Goal: Information Seeking & Learning: Learn about a topic

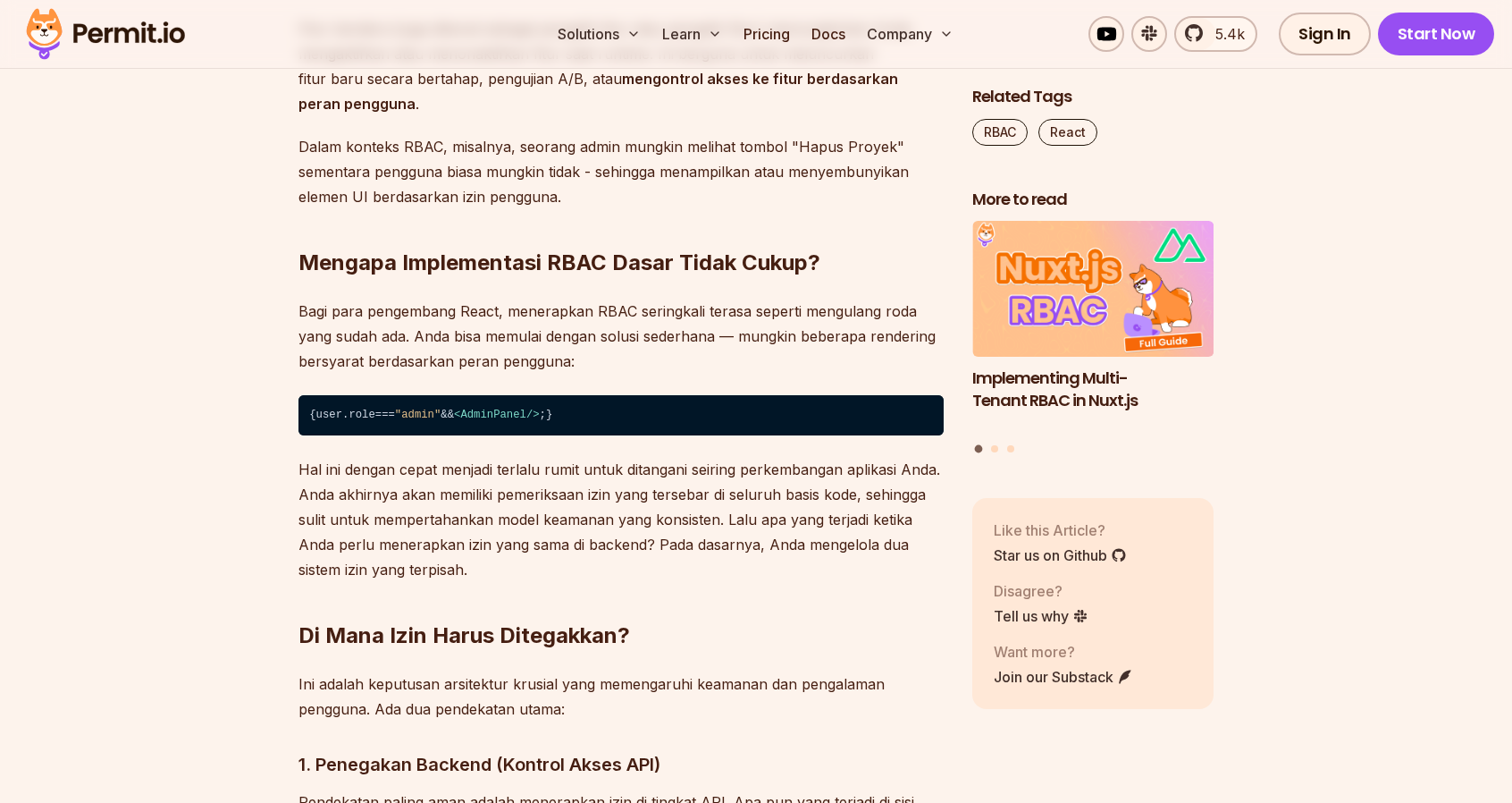
scroll to position [2311, 0]
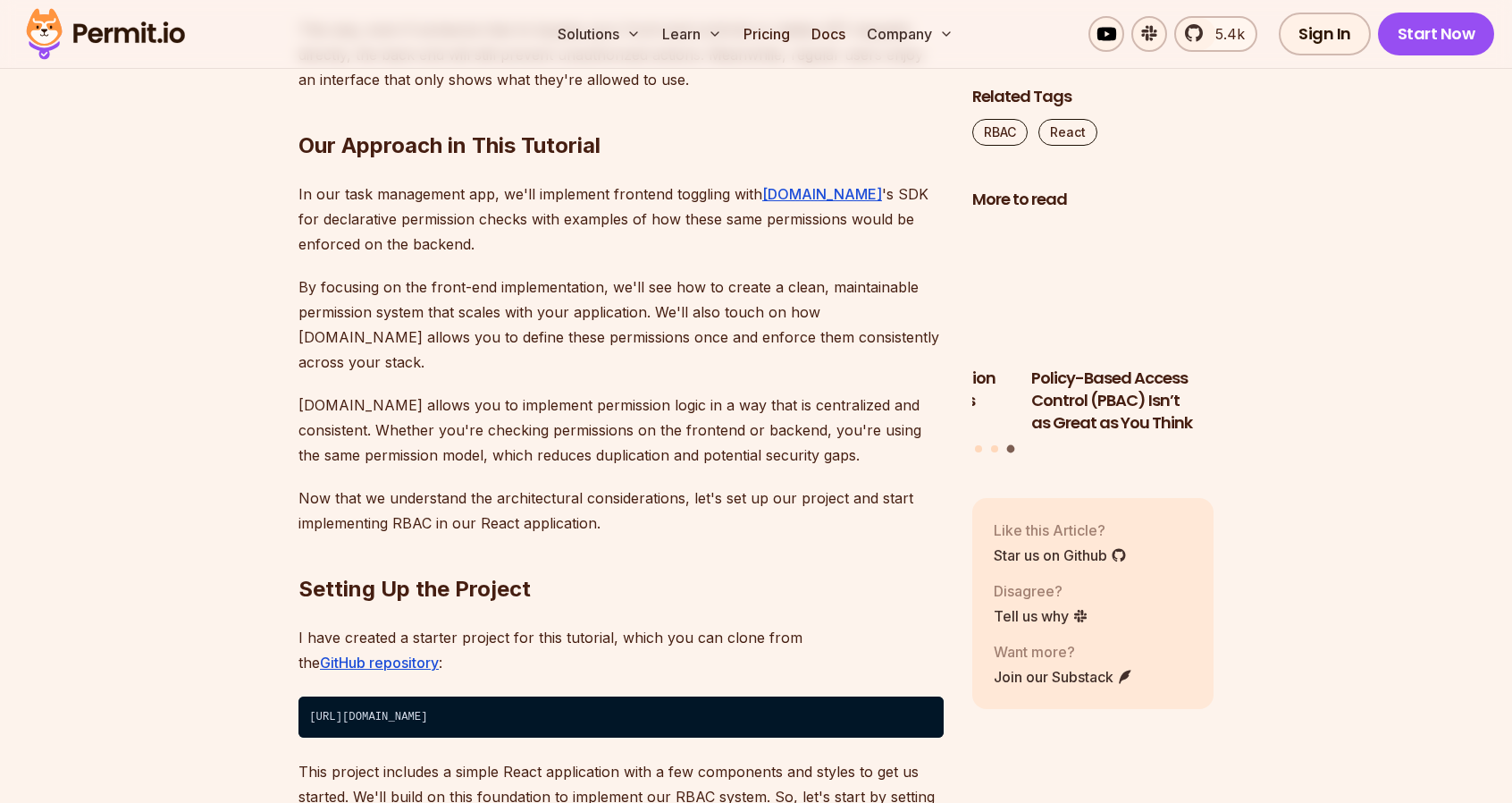
scroll to position [3900, 0]
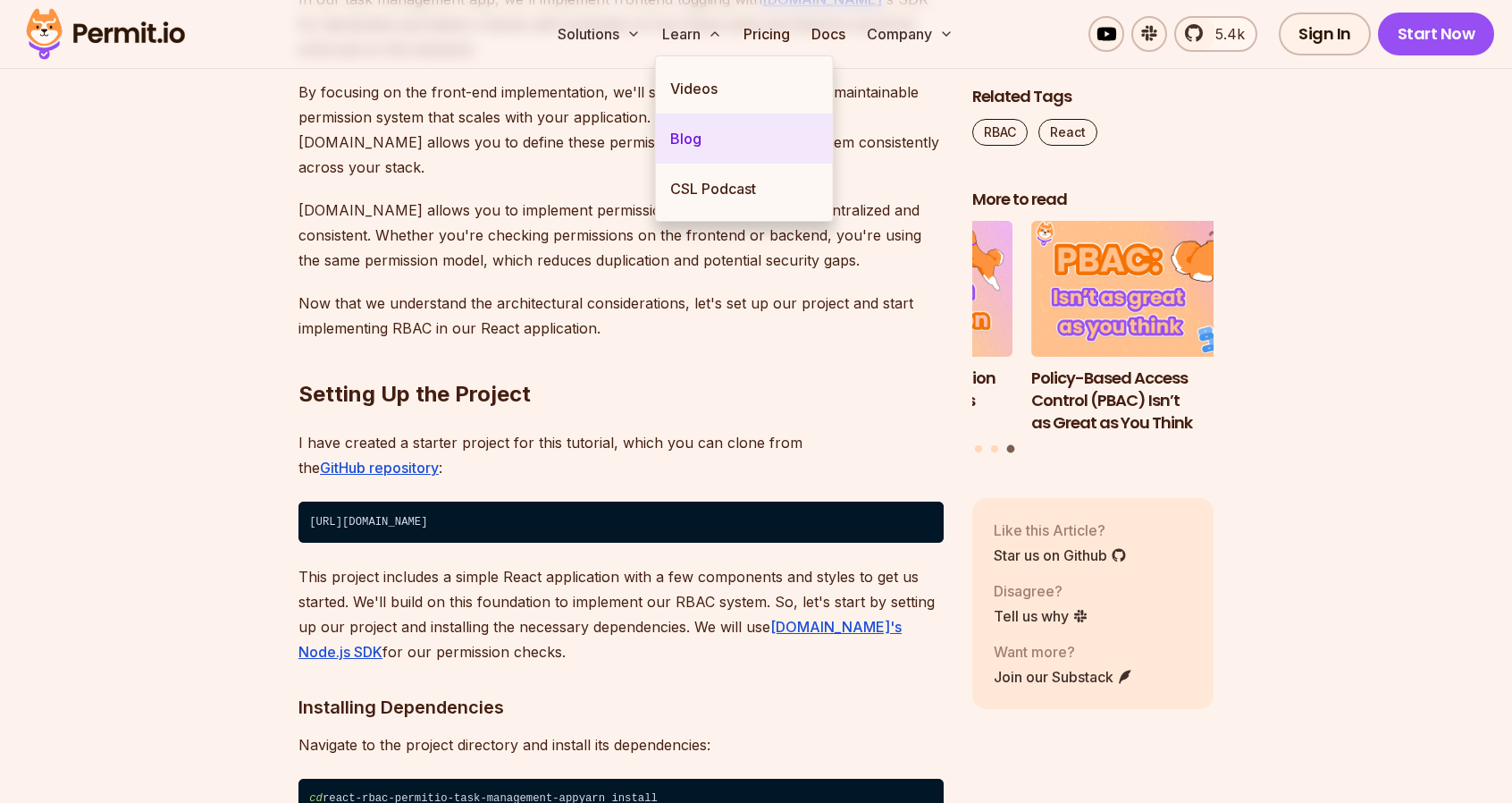
click at [707, 129] on link "Blog" at bounding box center [744, 138] width 177 height 50
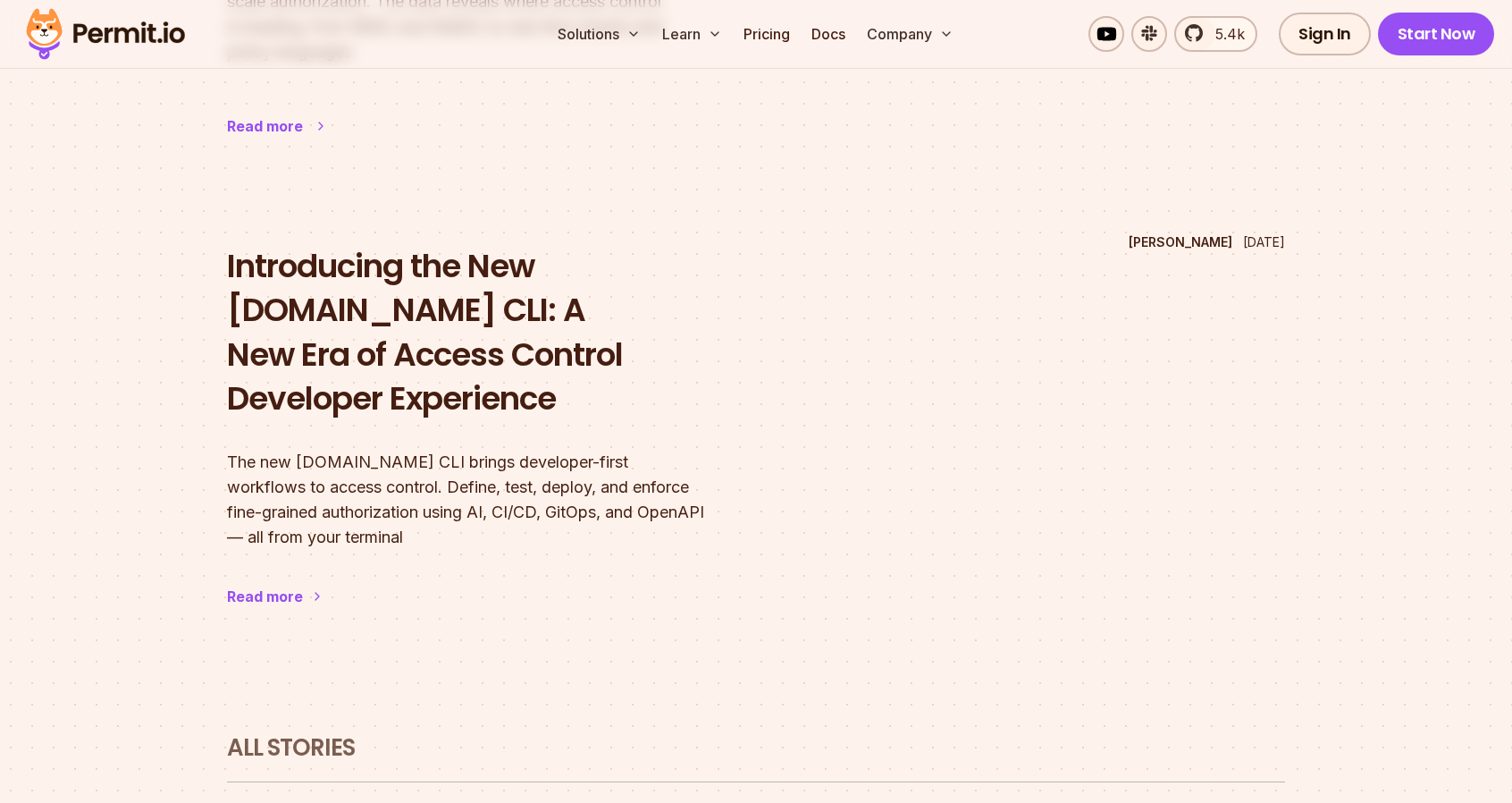
scroll to position [89, 0]
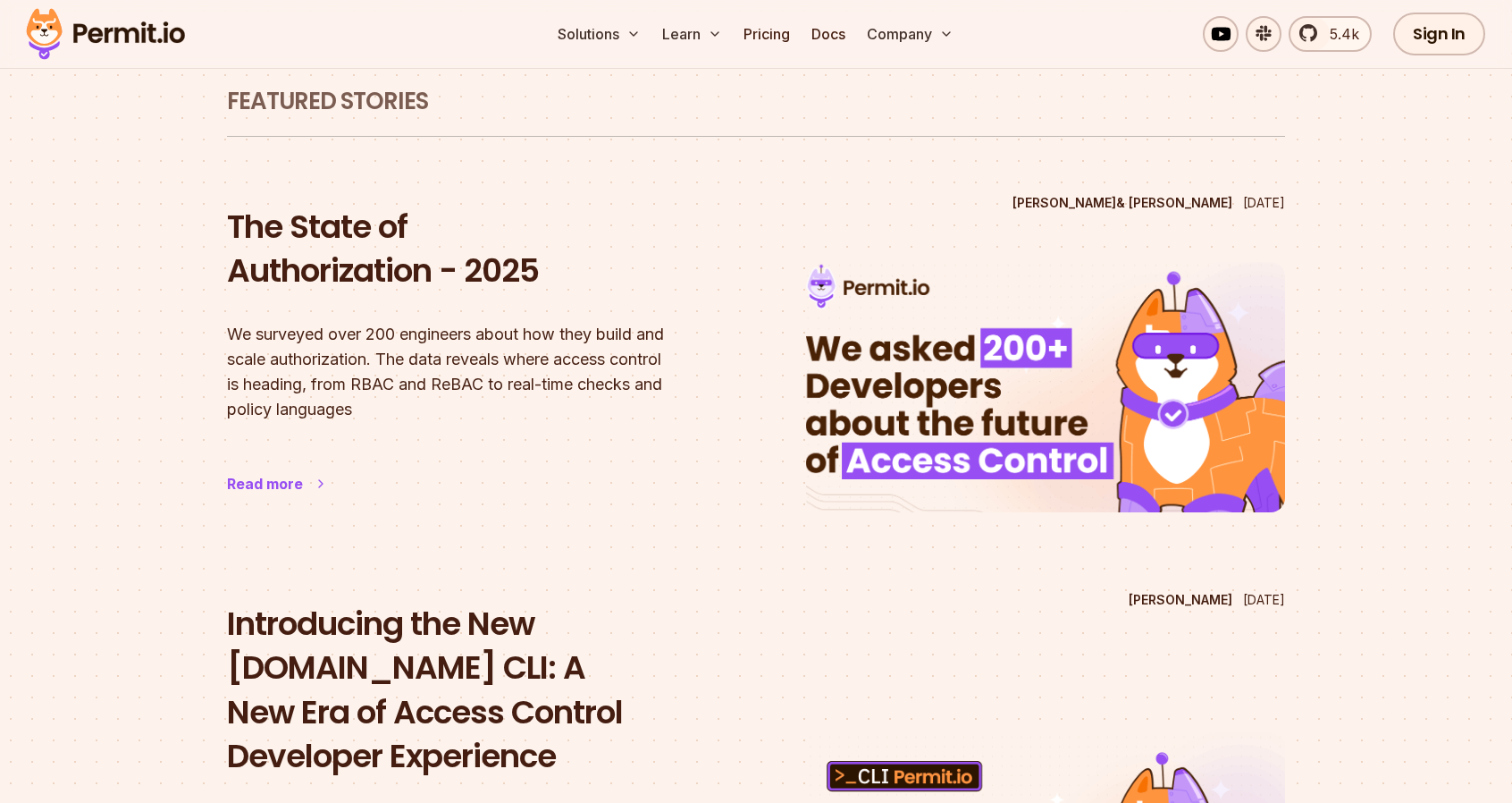
click at [461, 267] on h2 "The State of Authorization - 2025" at bounding box center [467, 248] width 479 height 88
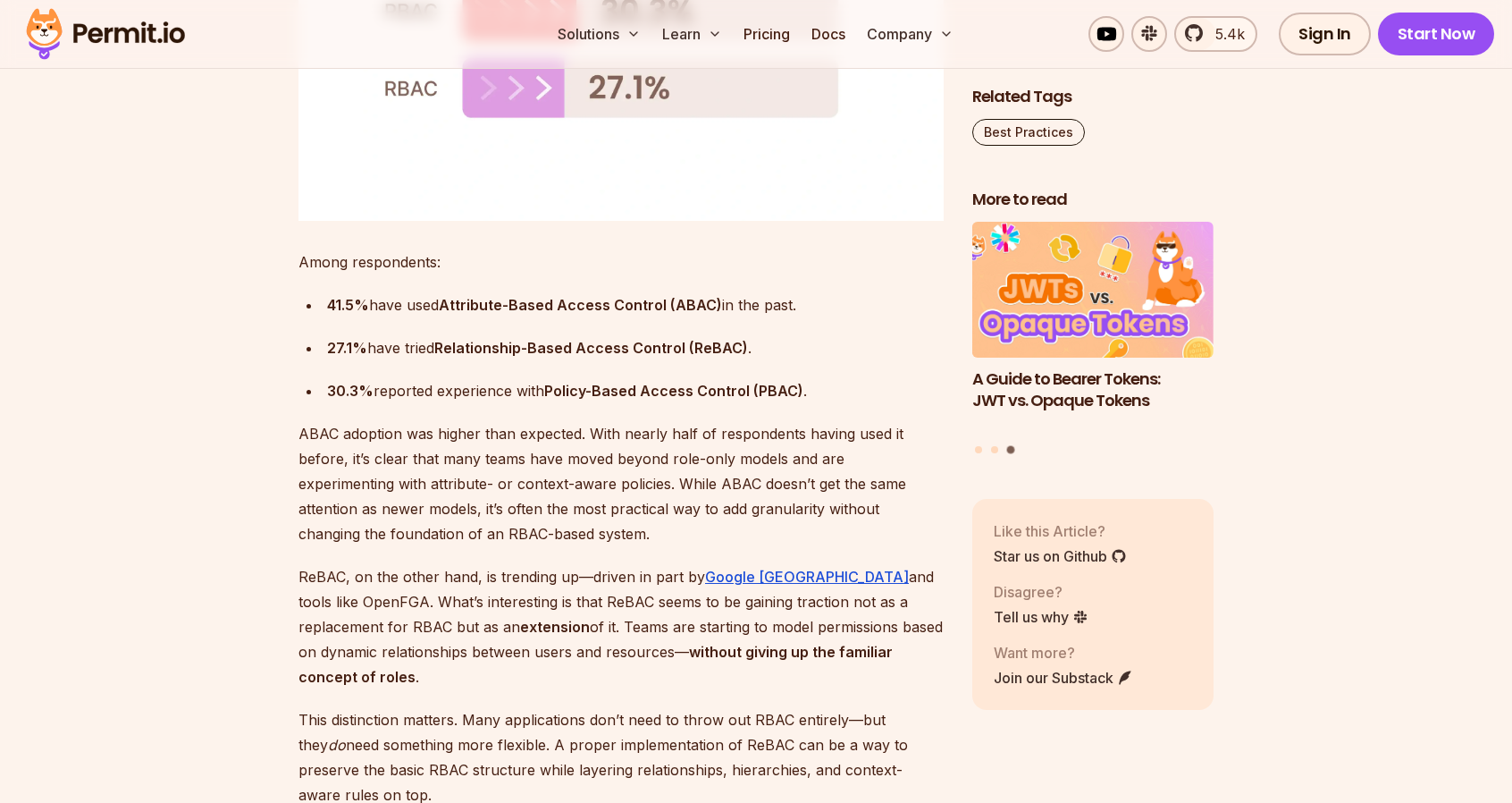
scroll to position [3331, 0]
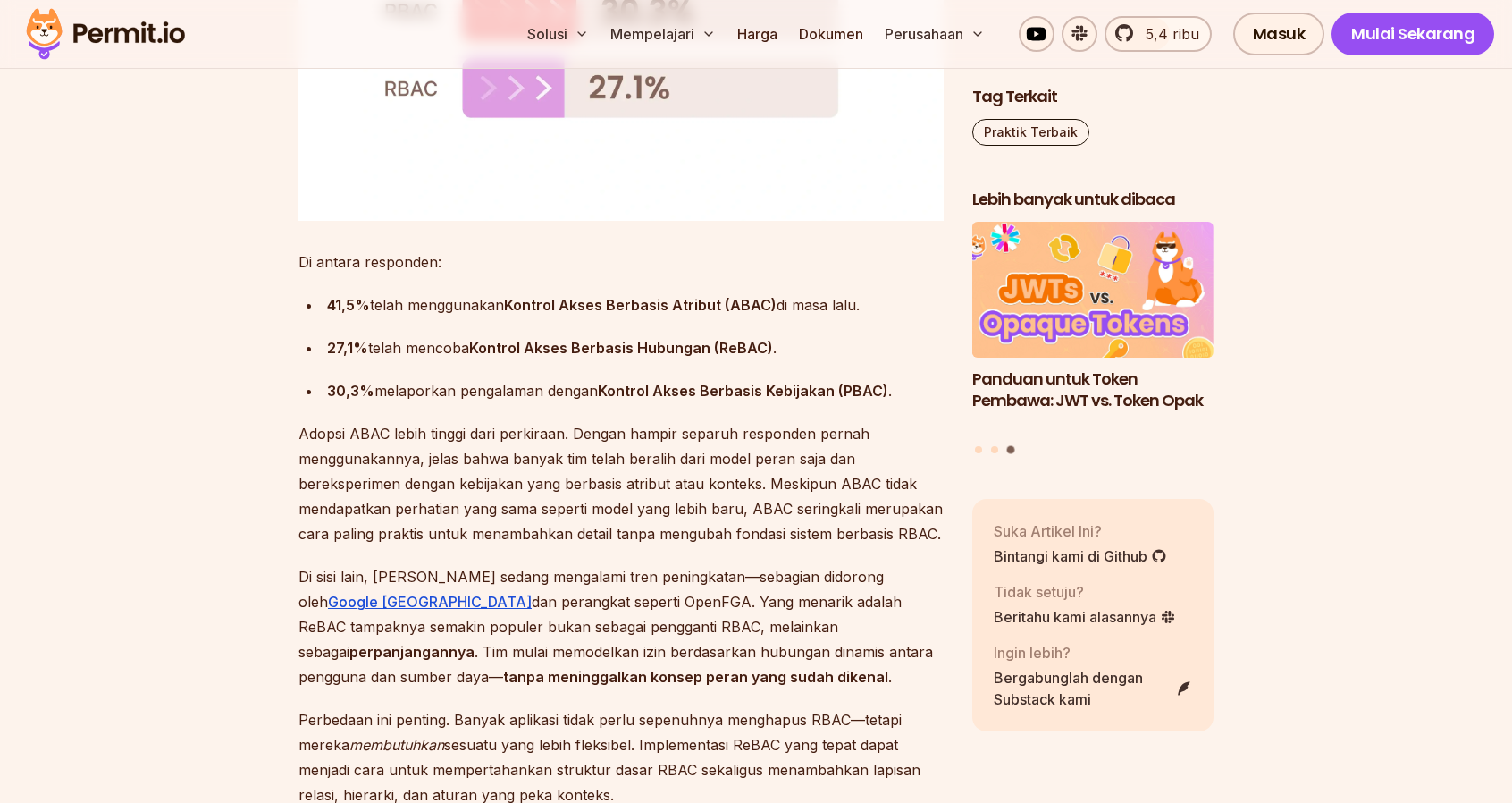
click at [682, 425] on font "Adopsi ABAC lebih tinggi dari perkiraan. Dengan hampir separuh responden pernah…" at bounding box center [620, 484] width 644 height 118
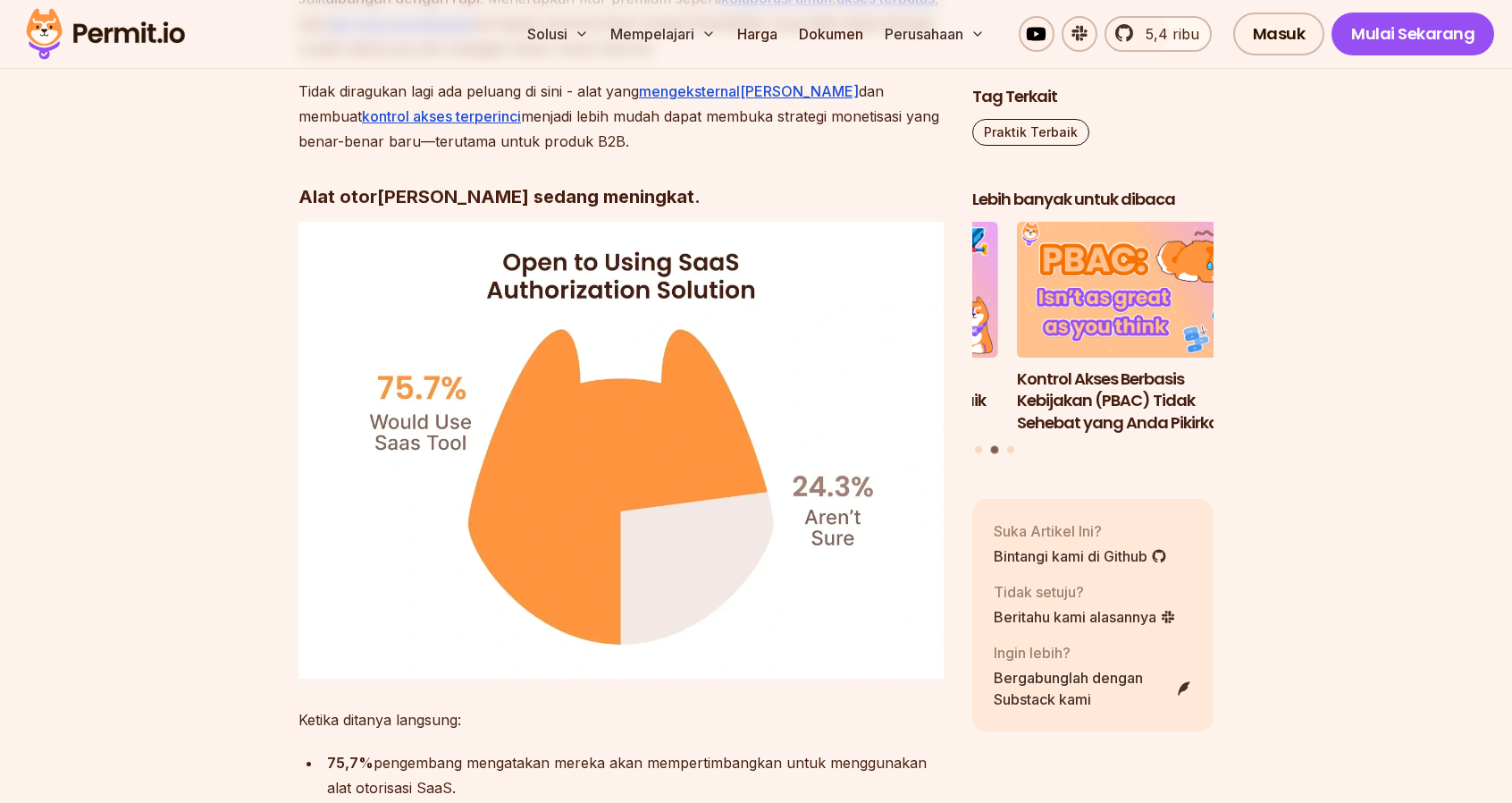
scroll to position [9234, 0]
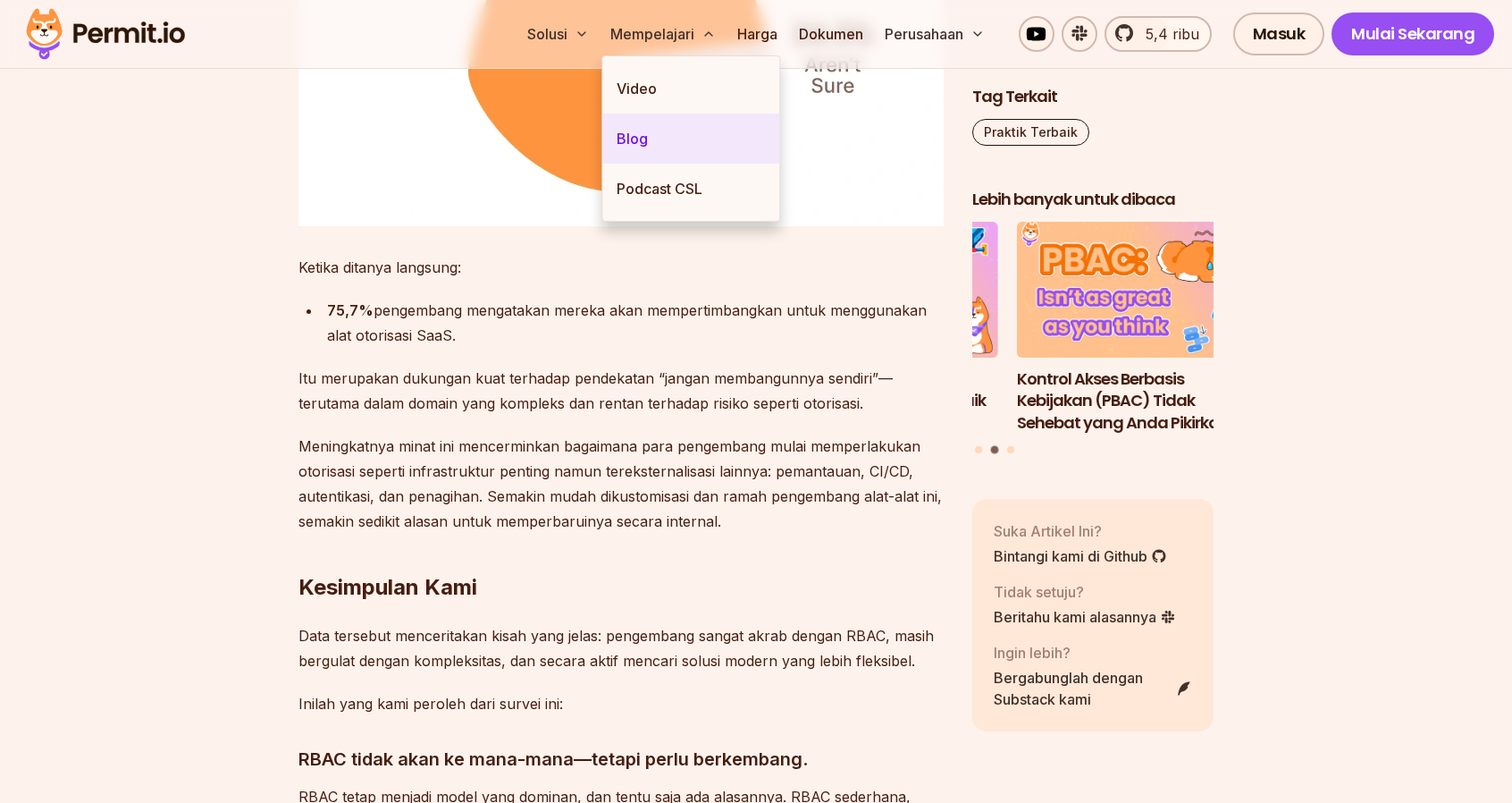
click at [649, 141] on link "Blog" at bounding box center [690, 138] width 177 height 50
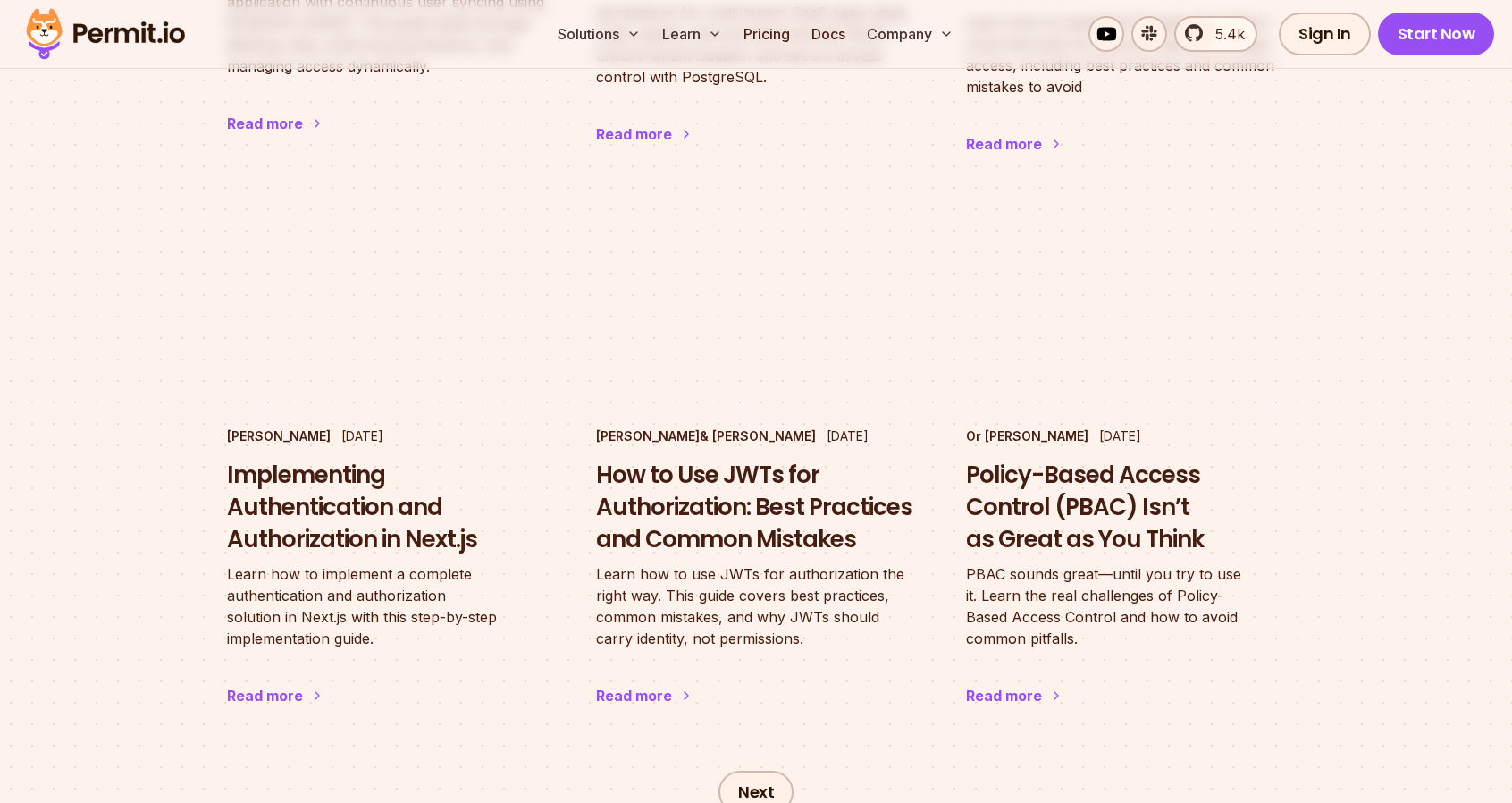
scroll to position [2860, 0]
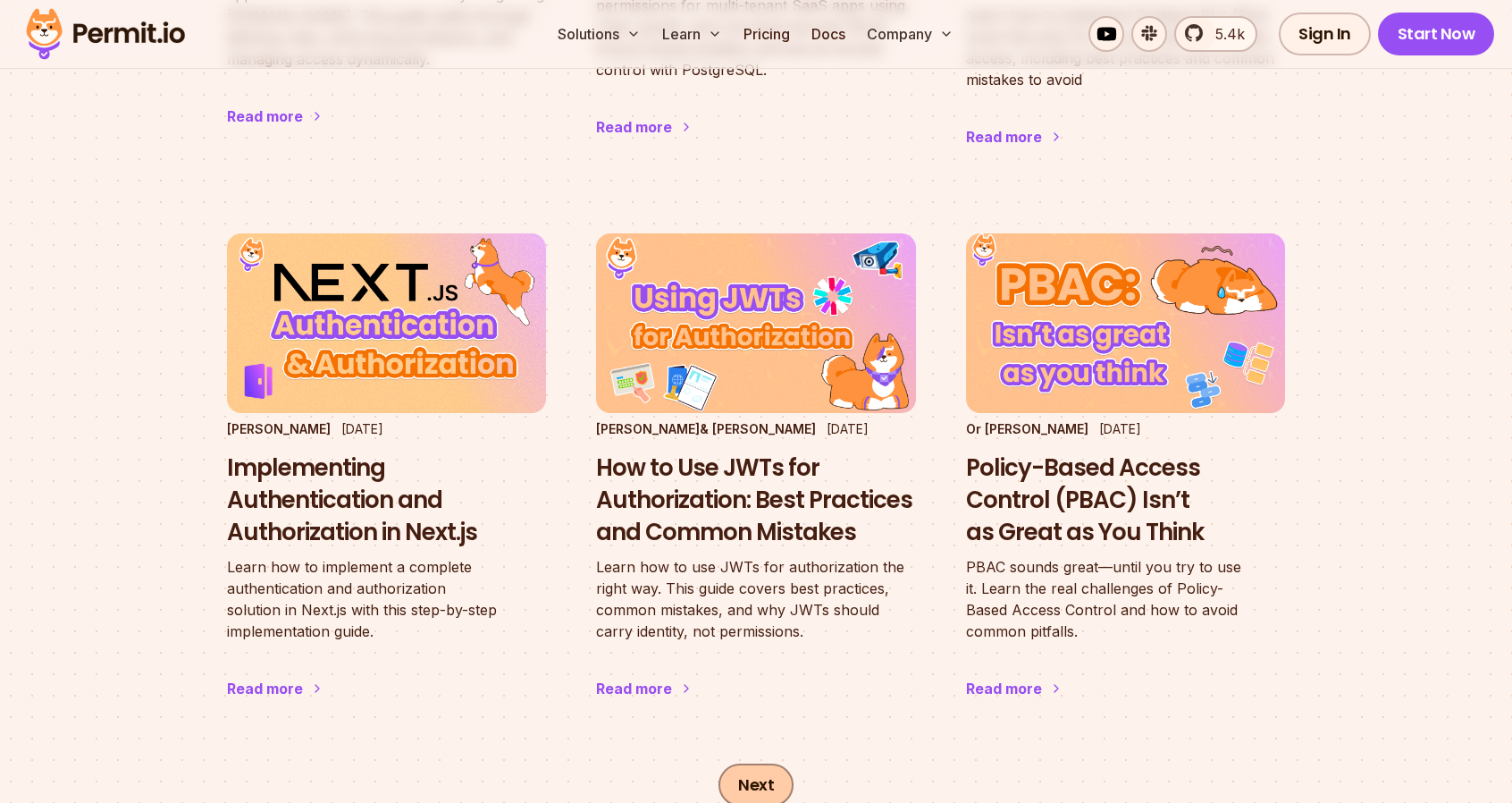
click at [748, 764] on link "Next" at bounding box center [756, 785] width 75 height 43
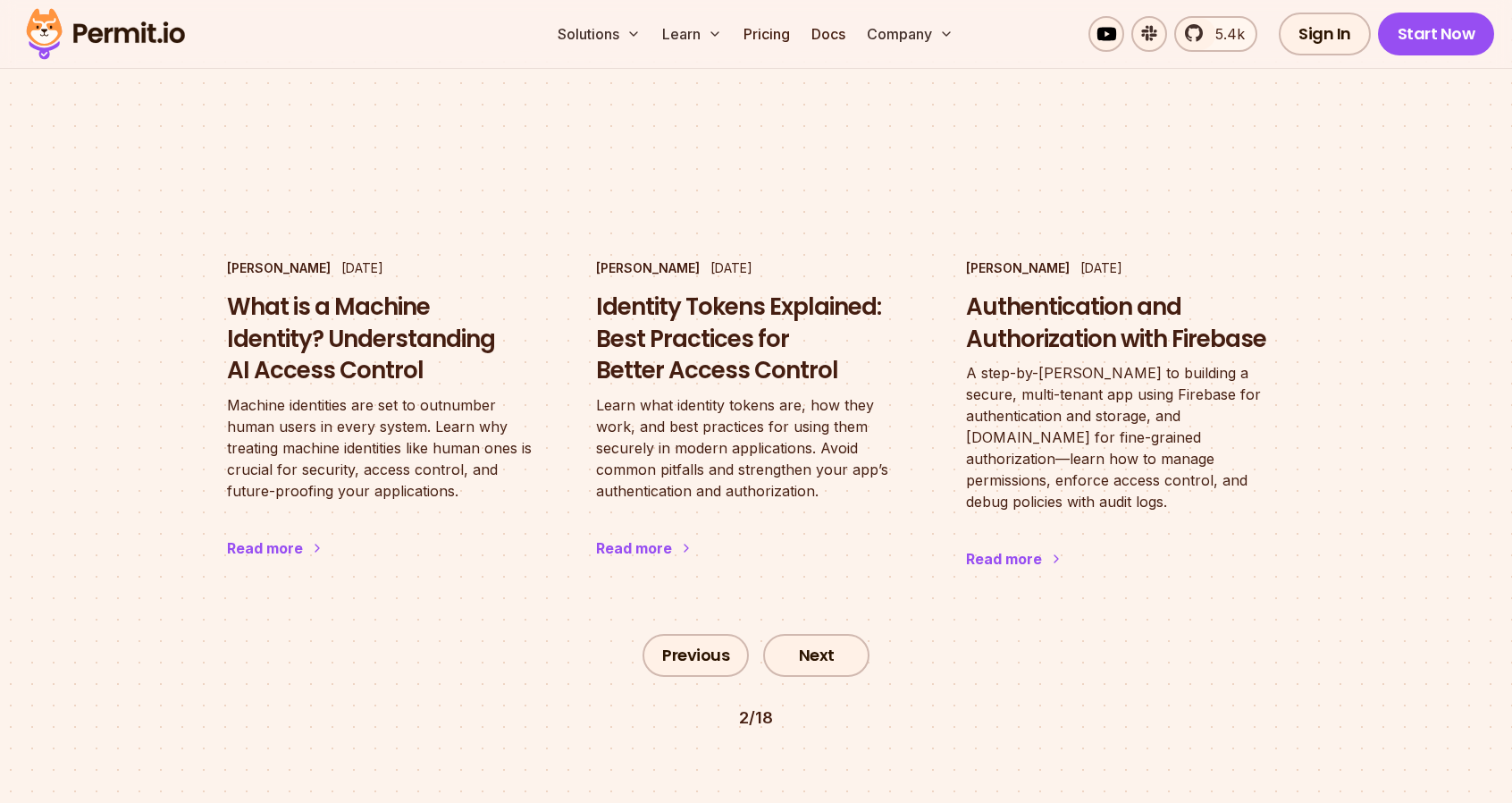
scroll to position [3031, 0]
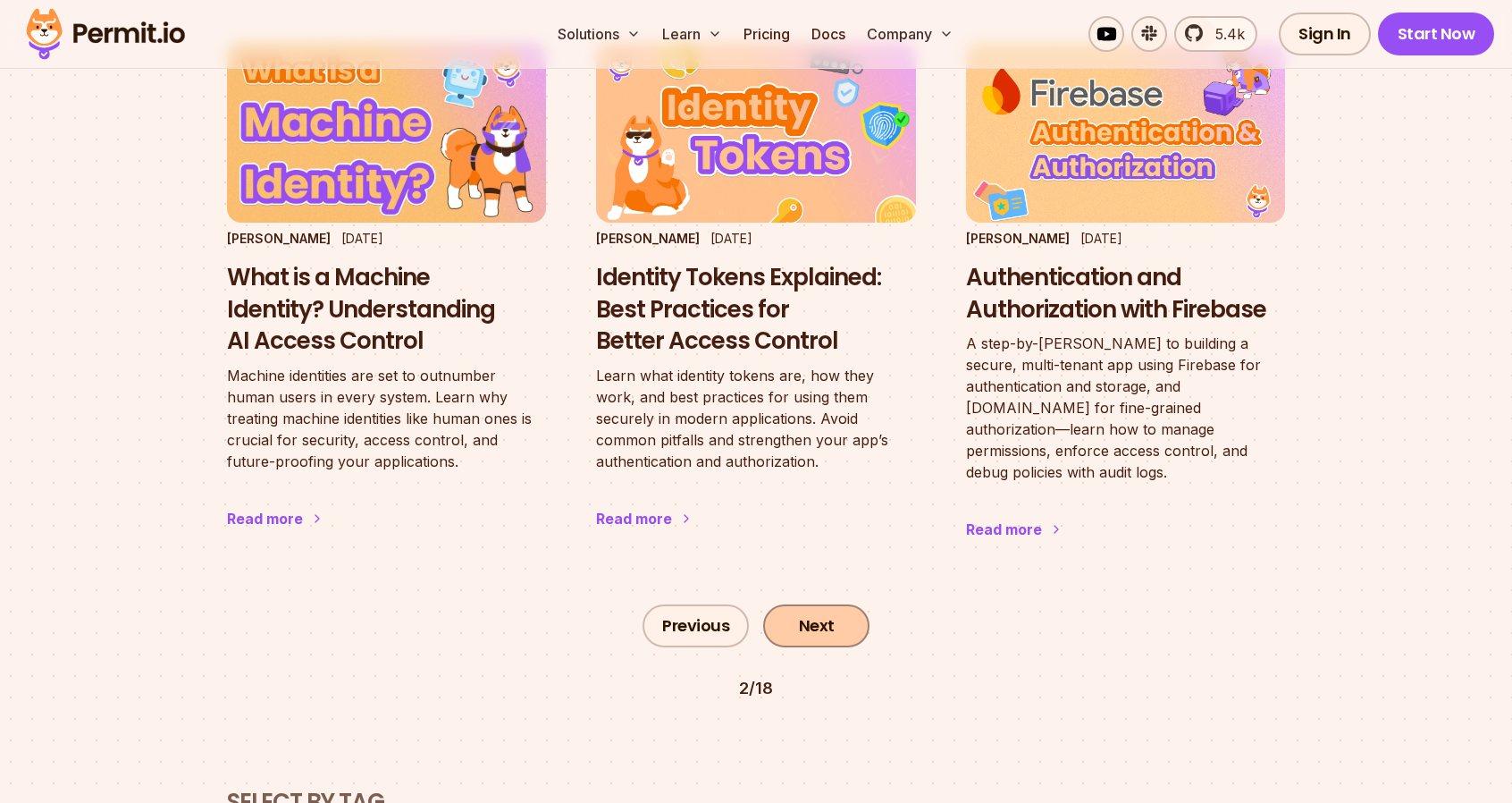
click at [799, 604] on link "Next" at bounding box center [816, 626] width 106 height 43
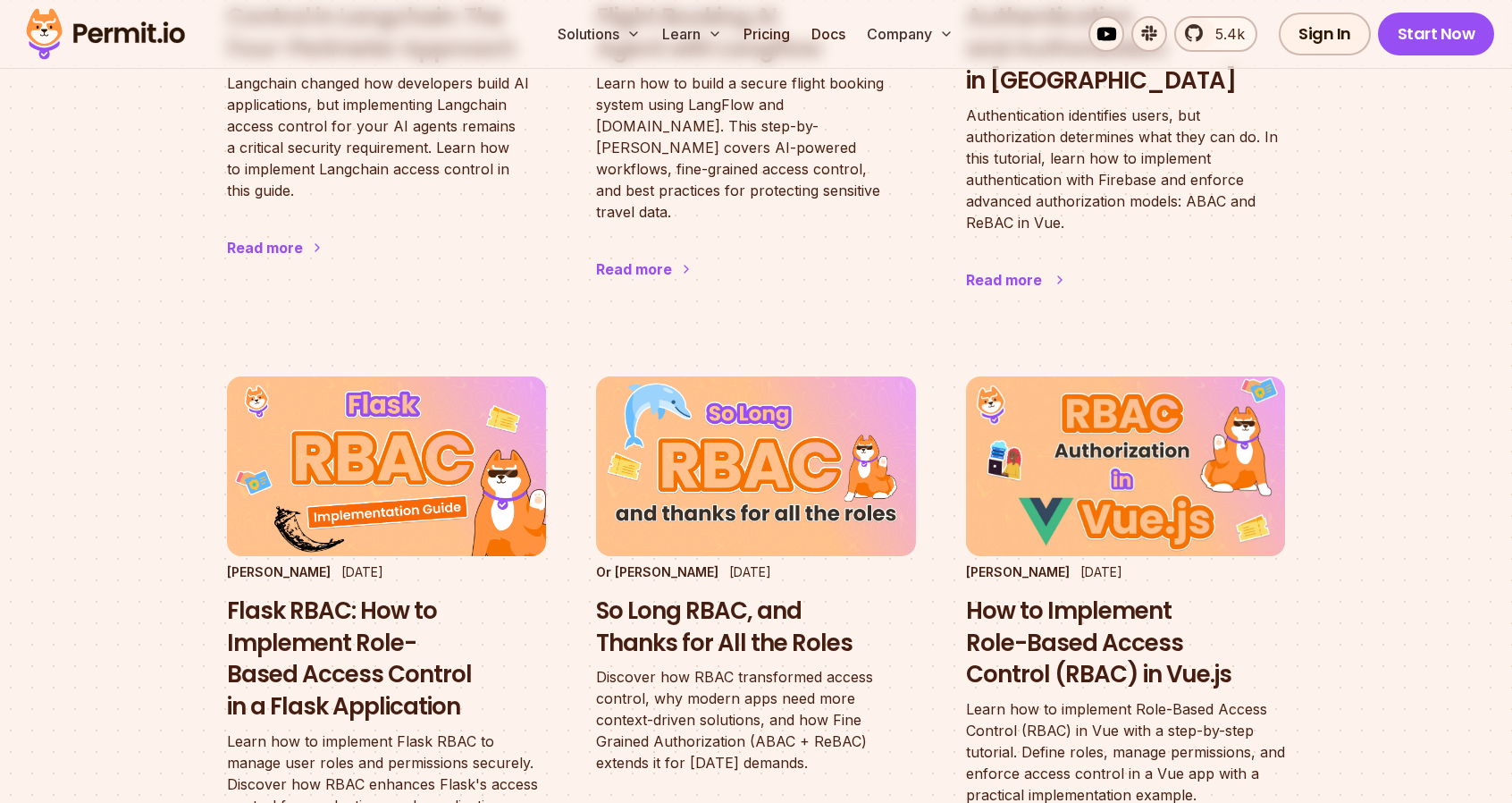
scroll to position [2851, 0]
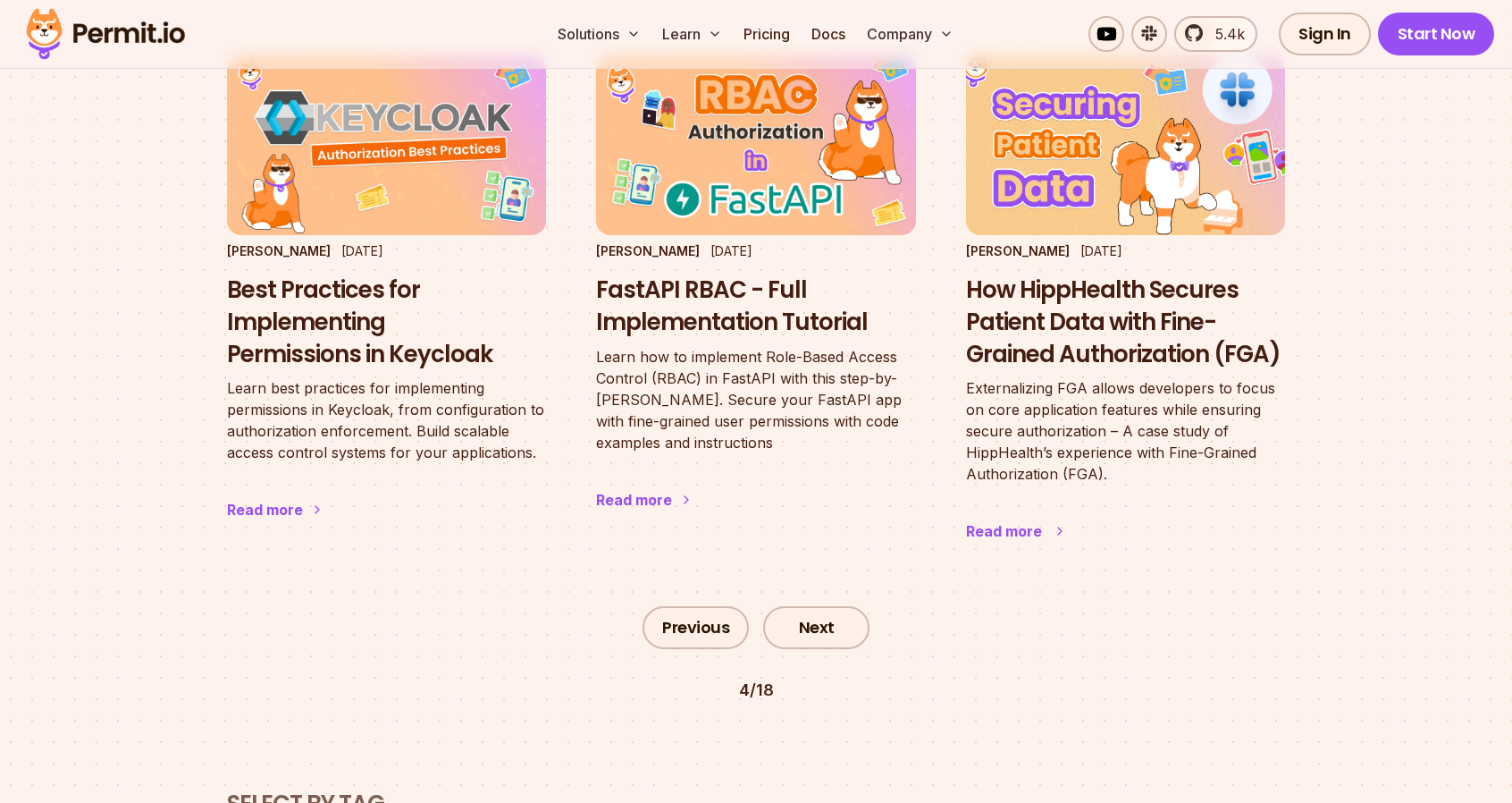
scroll to position [3031, 0]
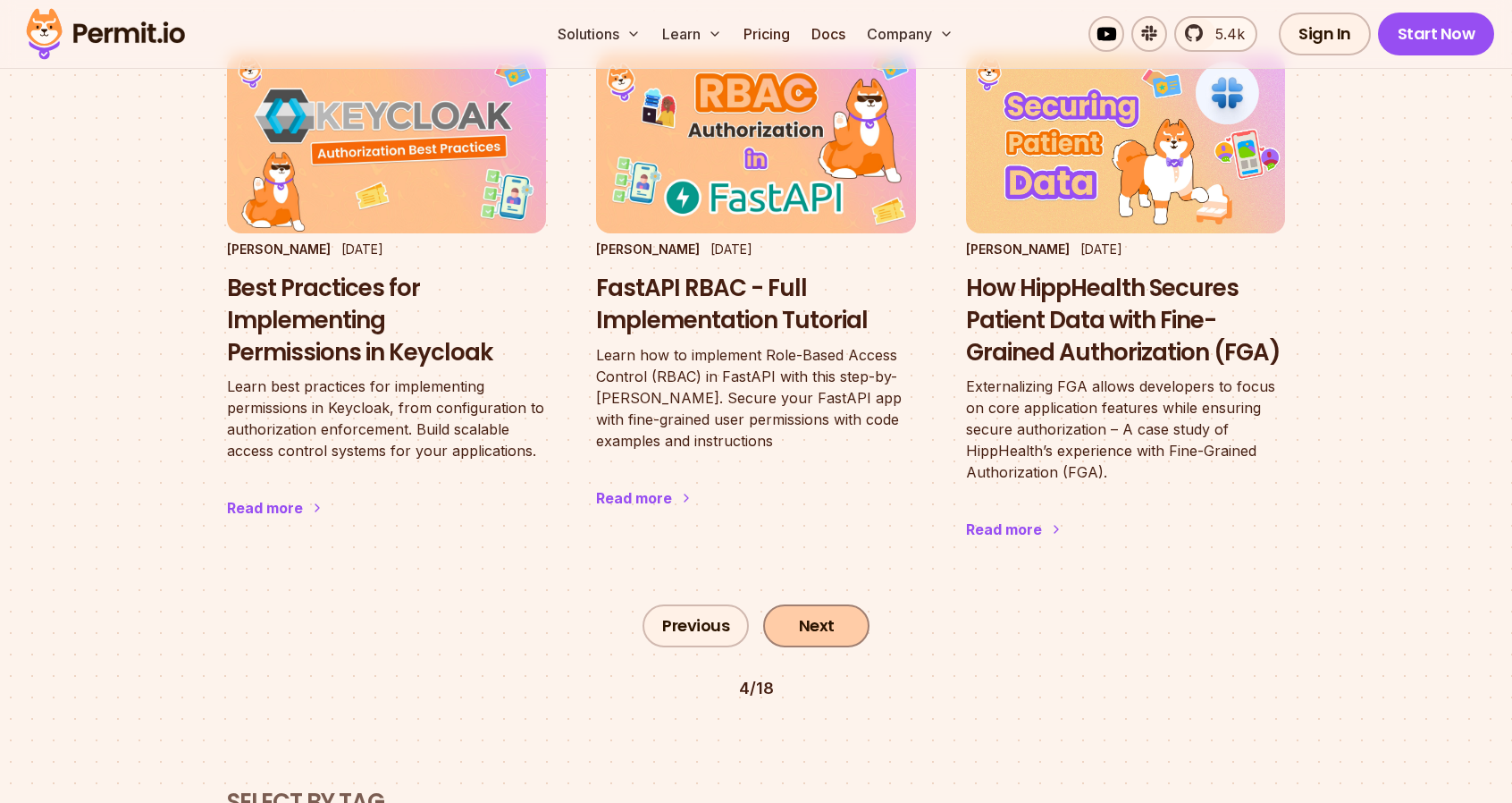
click at [827, 604] on link "Next" at bounding box center [816, 626] width 106 height 43
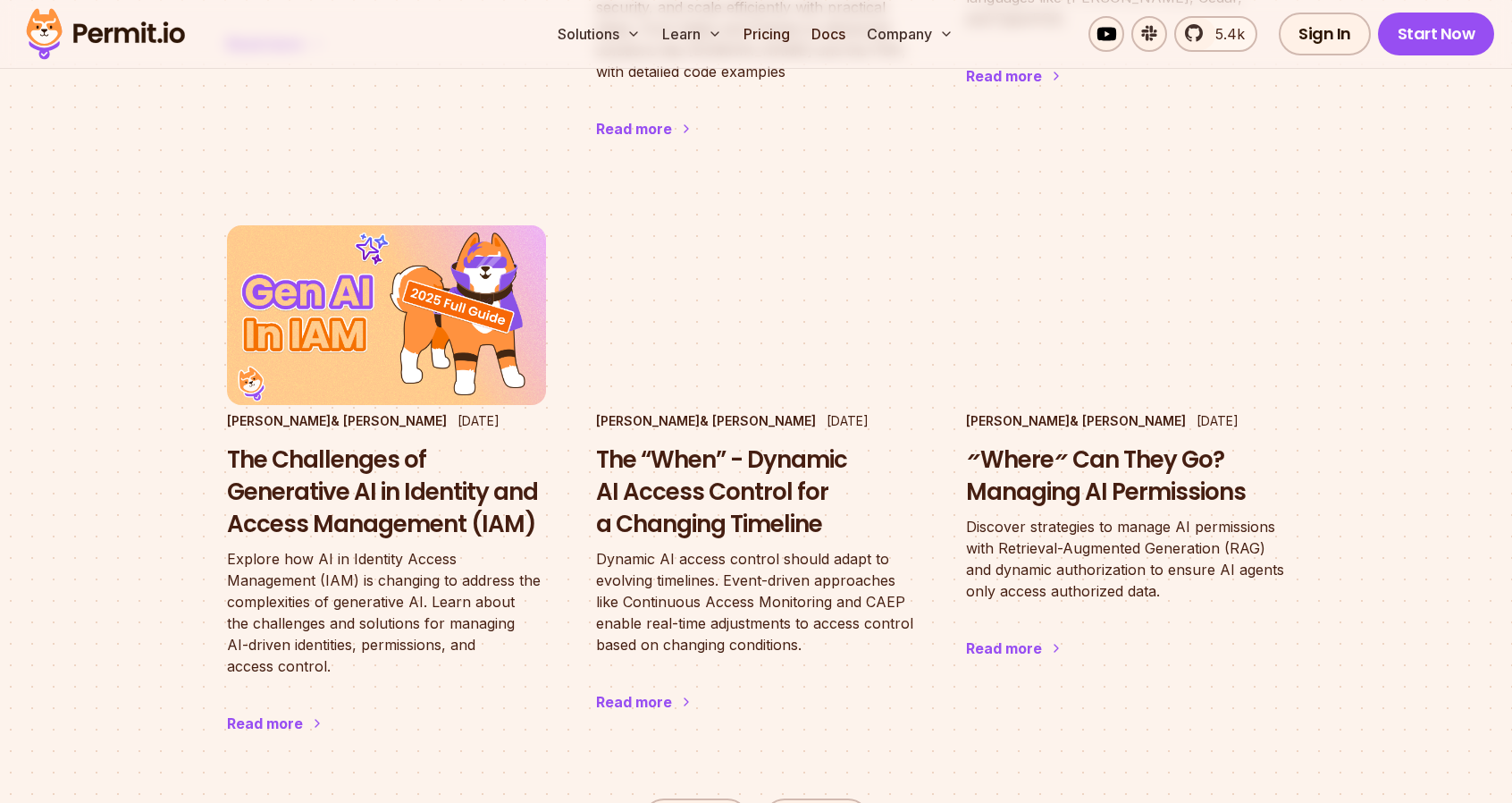
scroll to position [2851, 0]
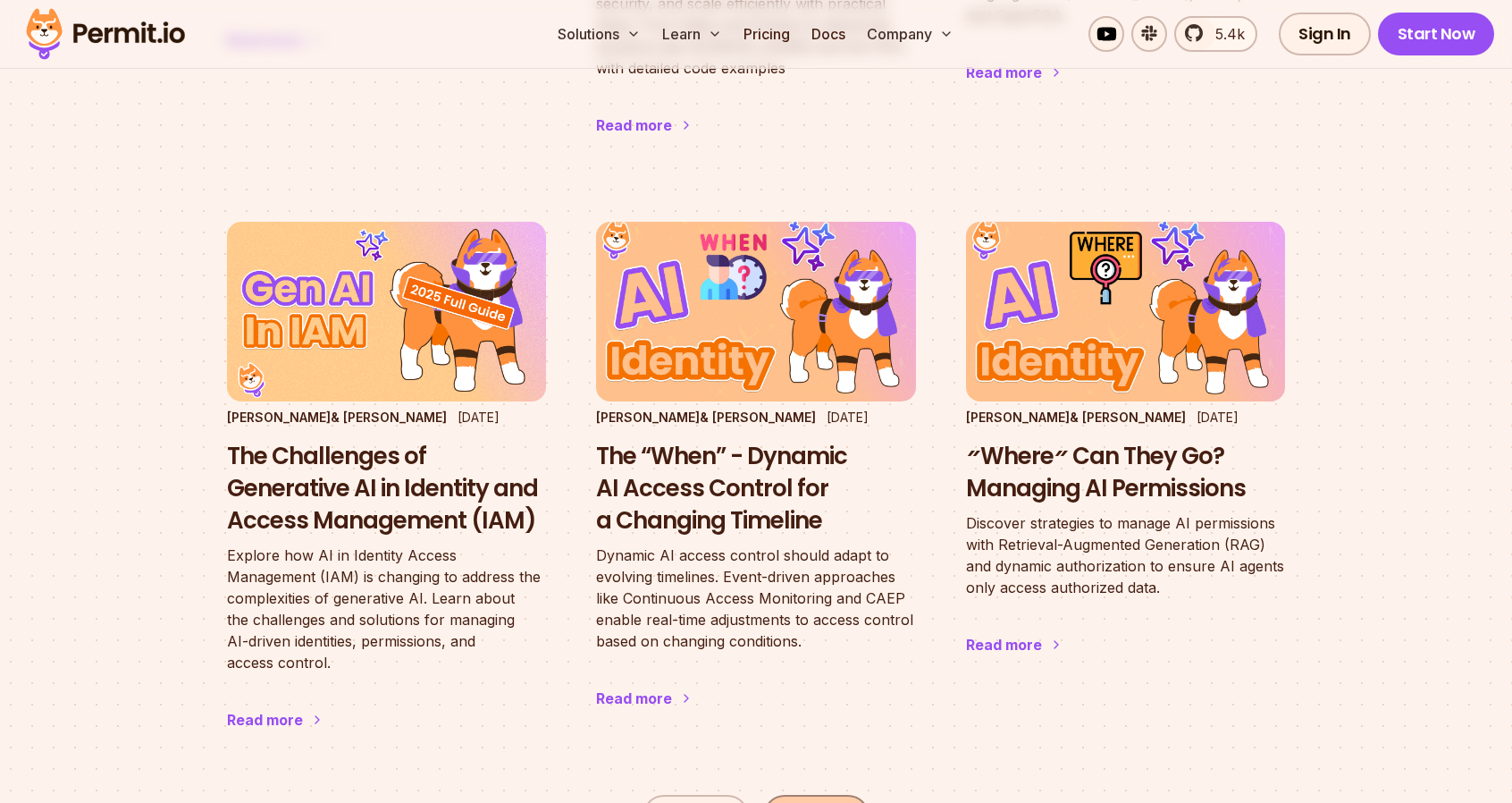
click at [812, 795] on link "Next" at bounding box center [816, 816] width 106 height 43
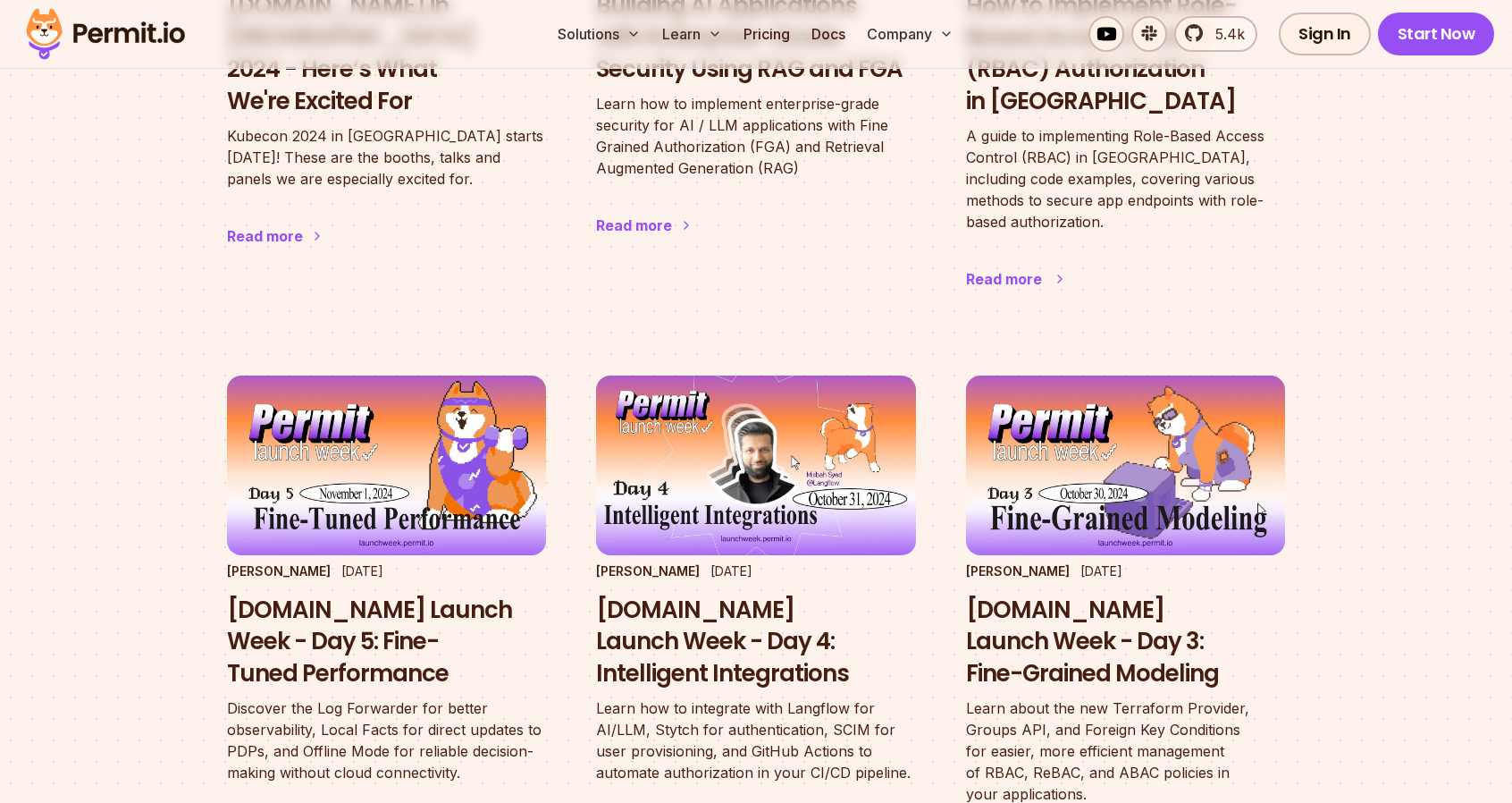
scroll to position [2762, 0]
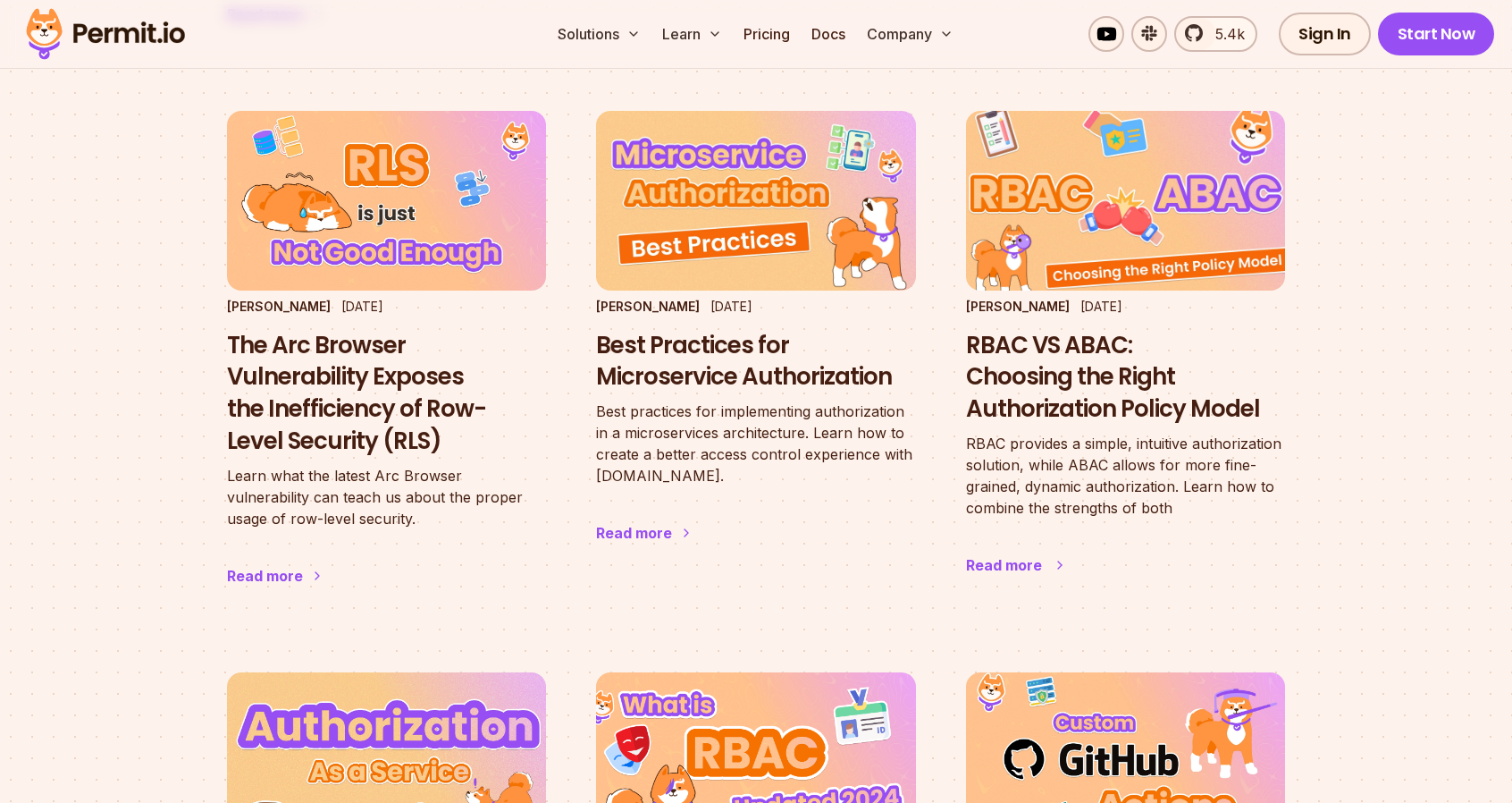
scroll to position [2404, 0]
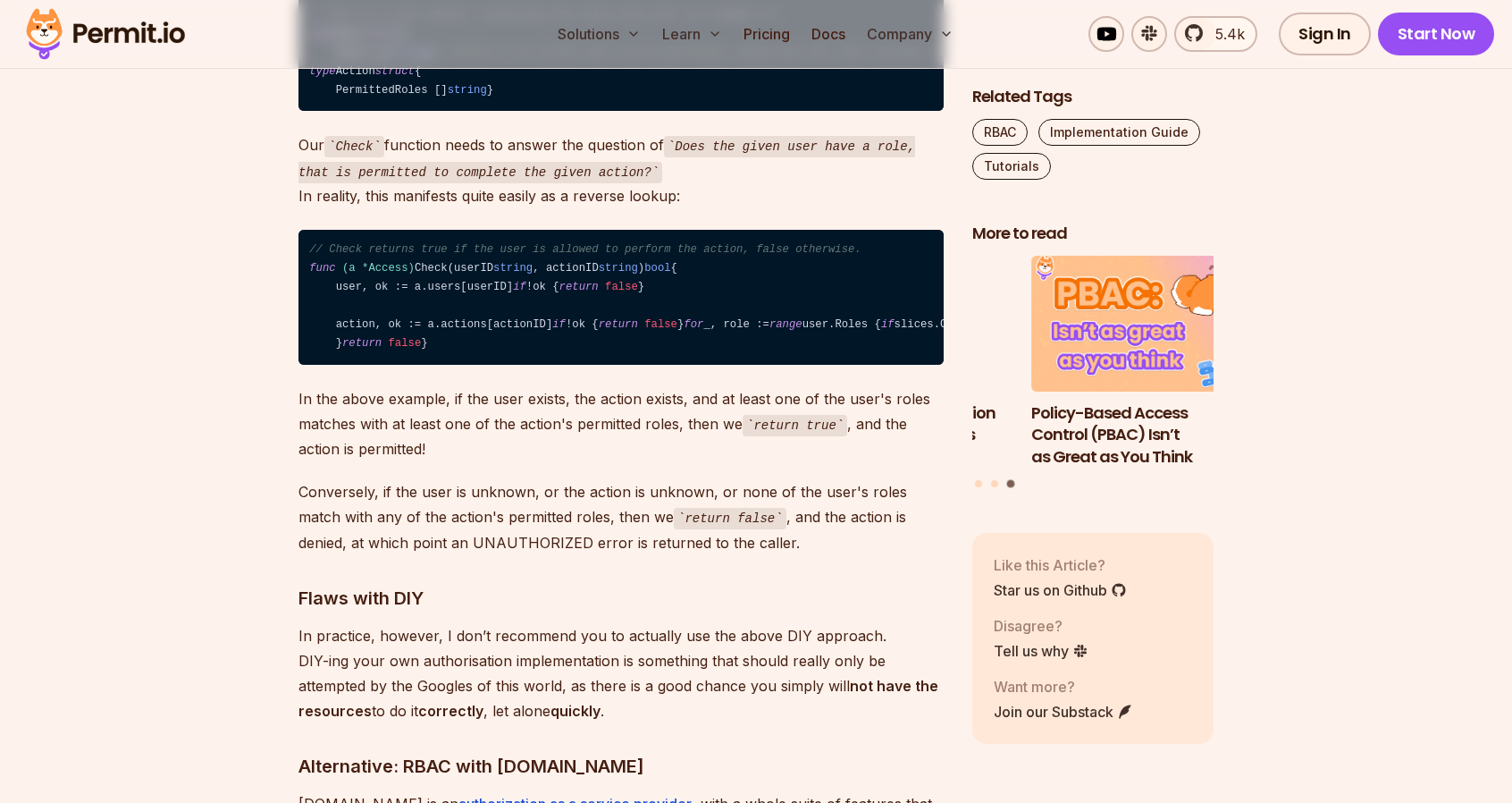
scroll to position [5634, 0]
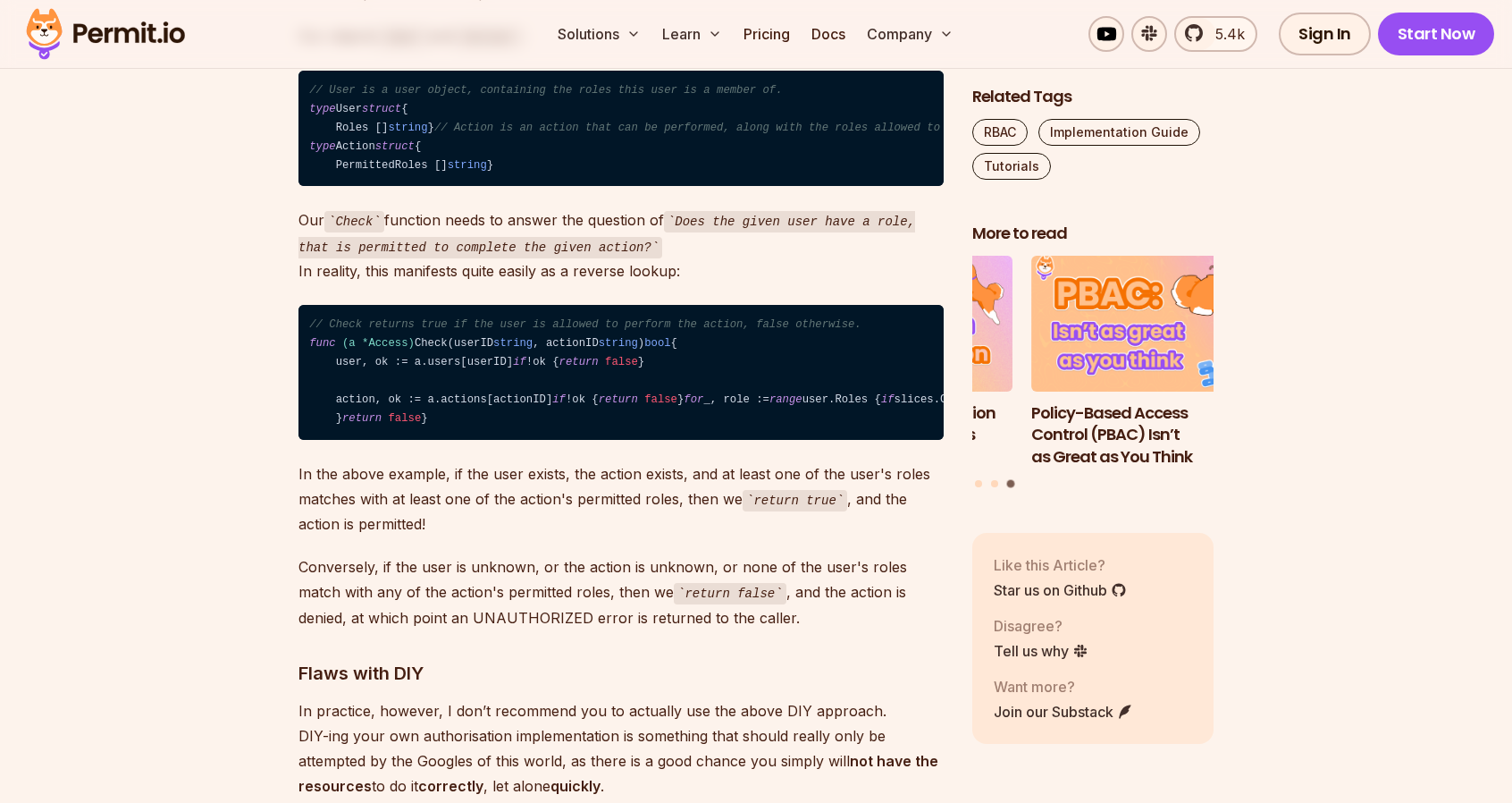
drag, startPoint x: 604, startPoint y: 297, endPoint x: 444, endPoint y: 311, distance: 160.6
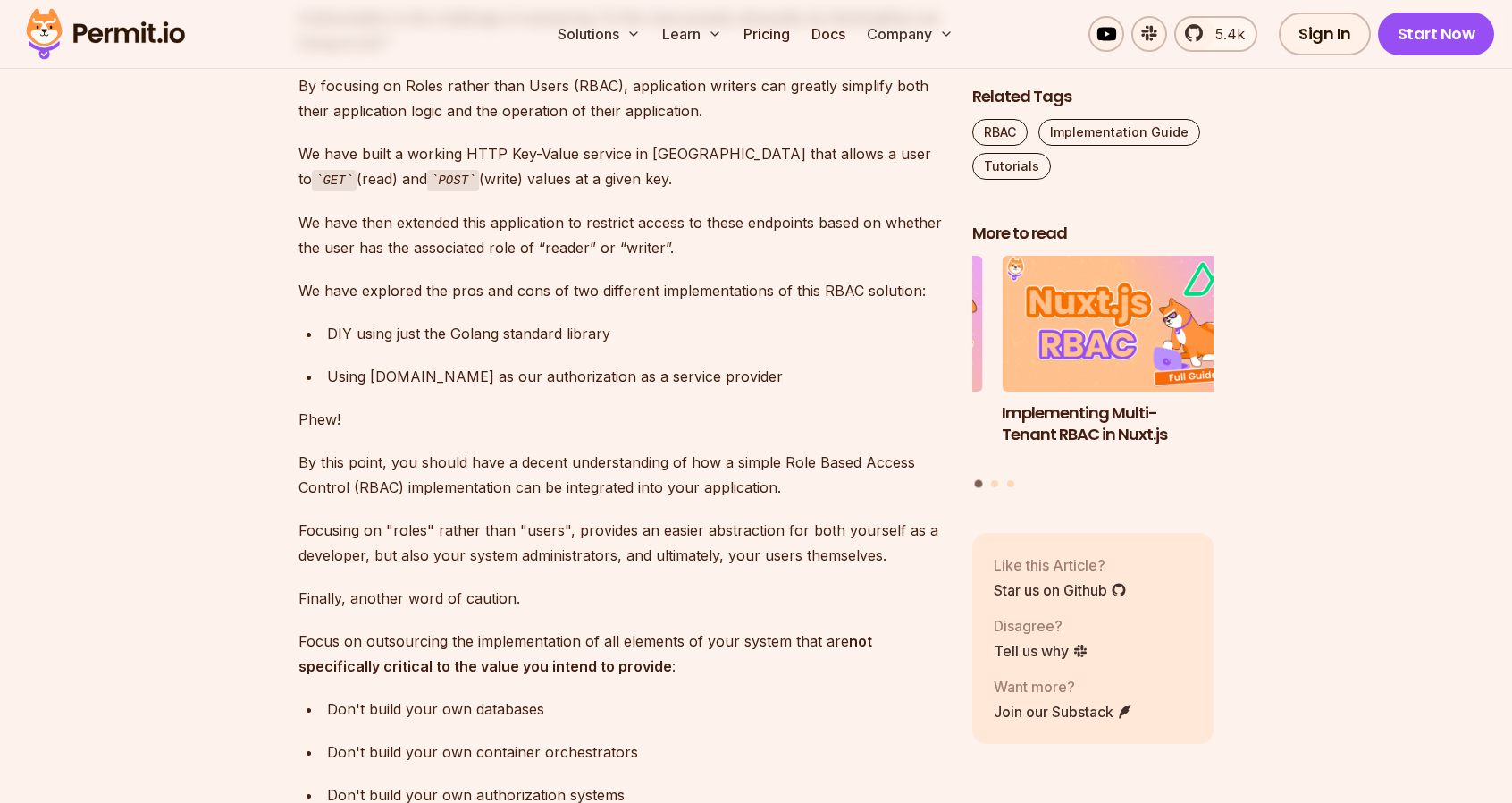
scroll to position [9034, 0]
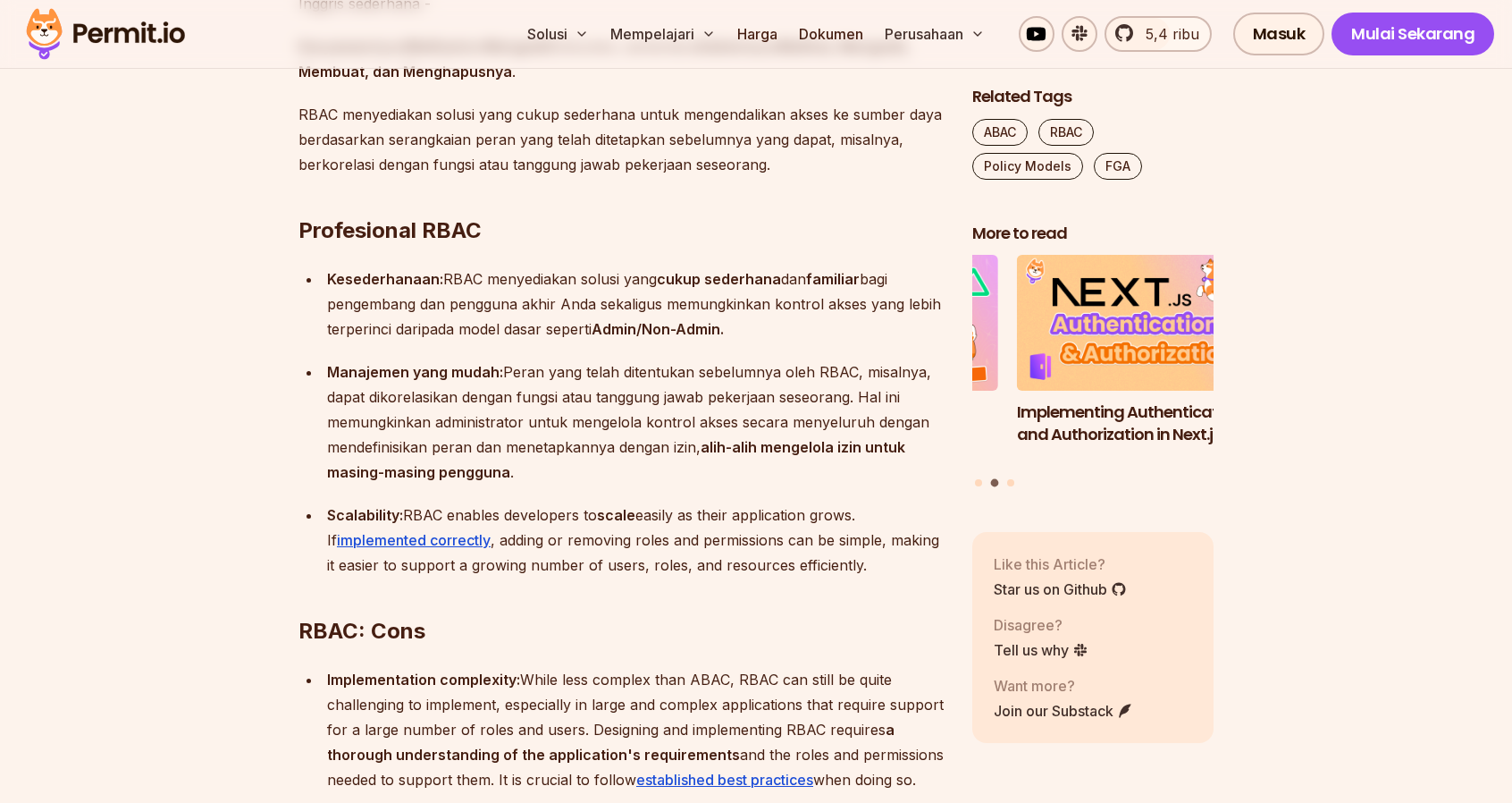
scroll to position [1889, 0]
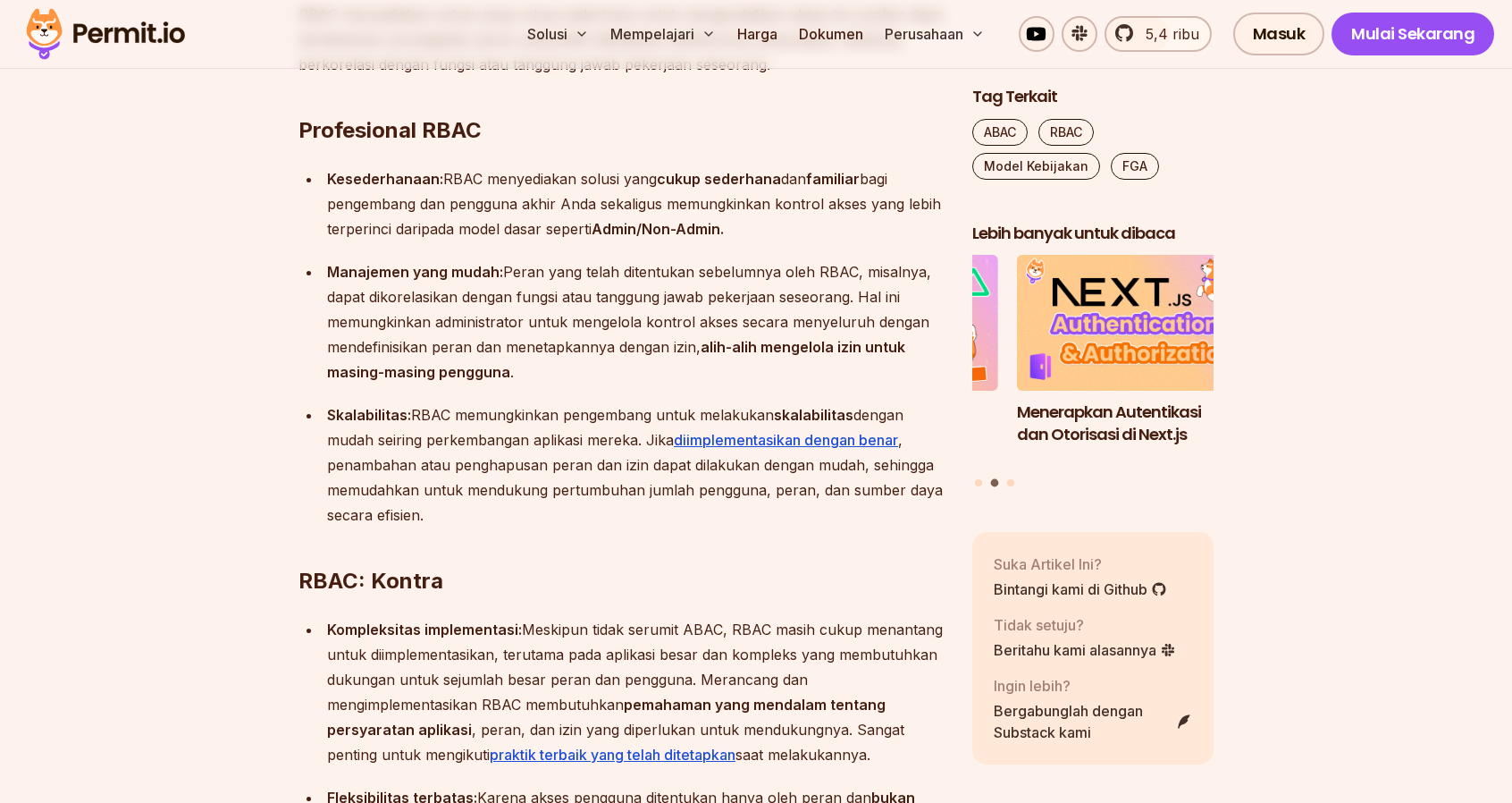
click at [639, 520] on h2 "RBAC: Kontra" at bounding box center [620, 545] width 645 height 100
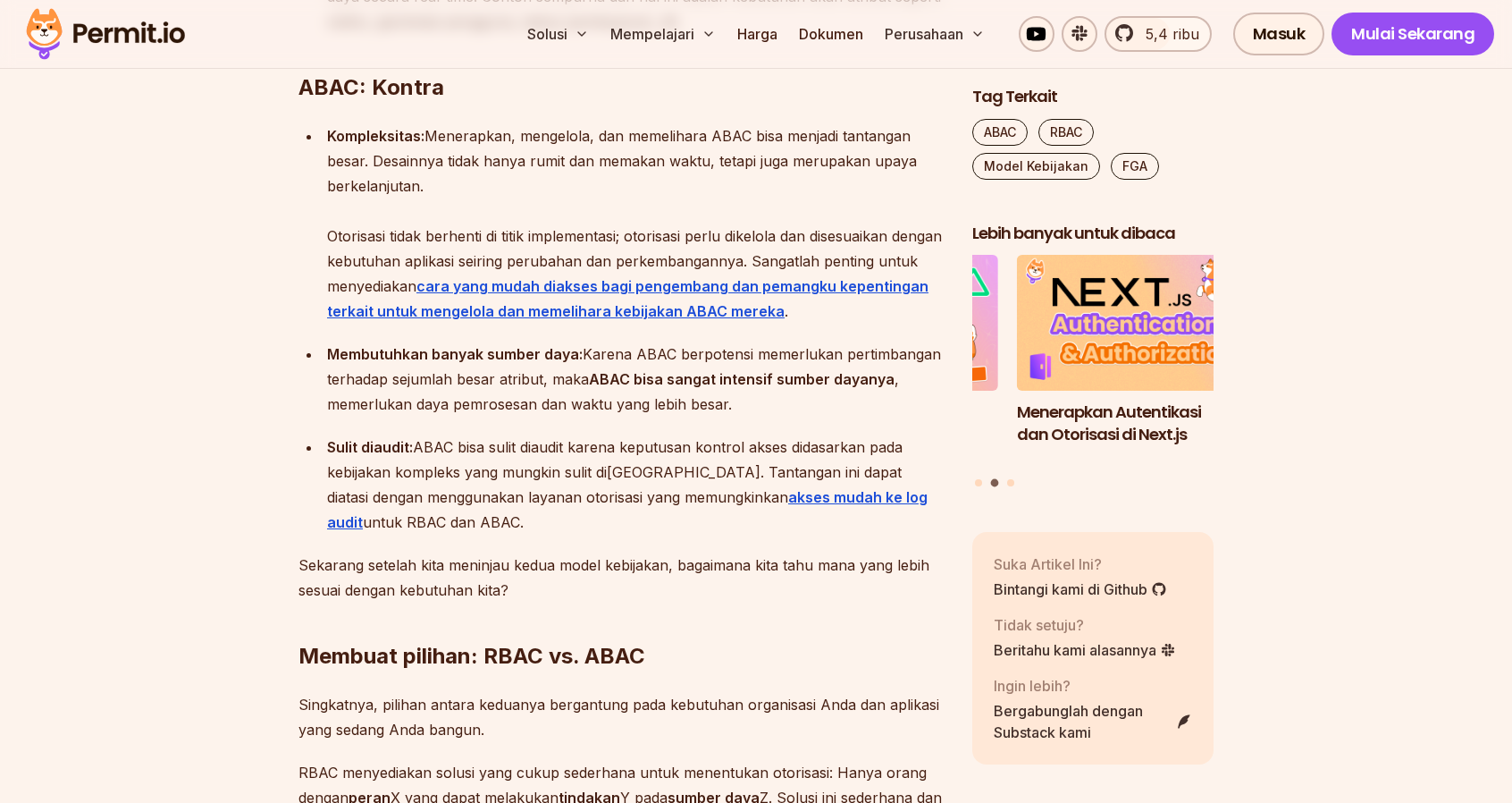
scroll to position [4125, 0]
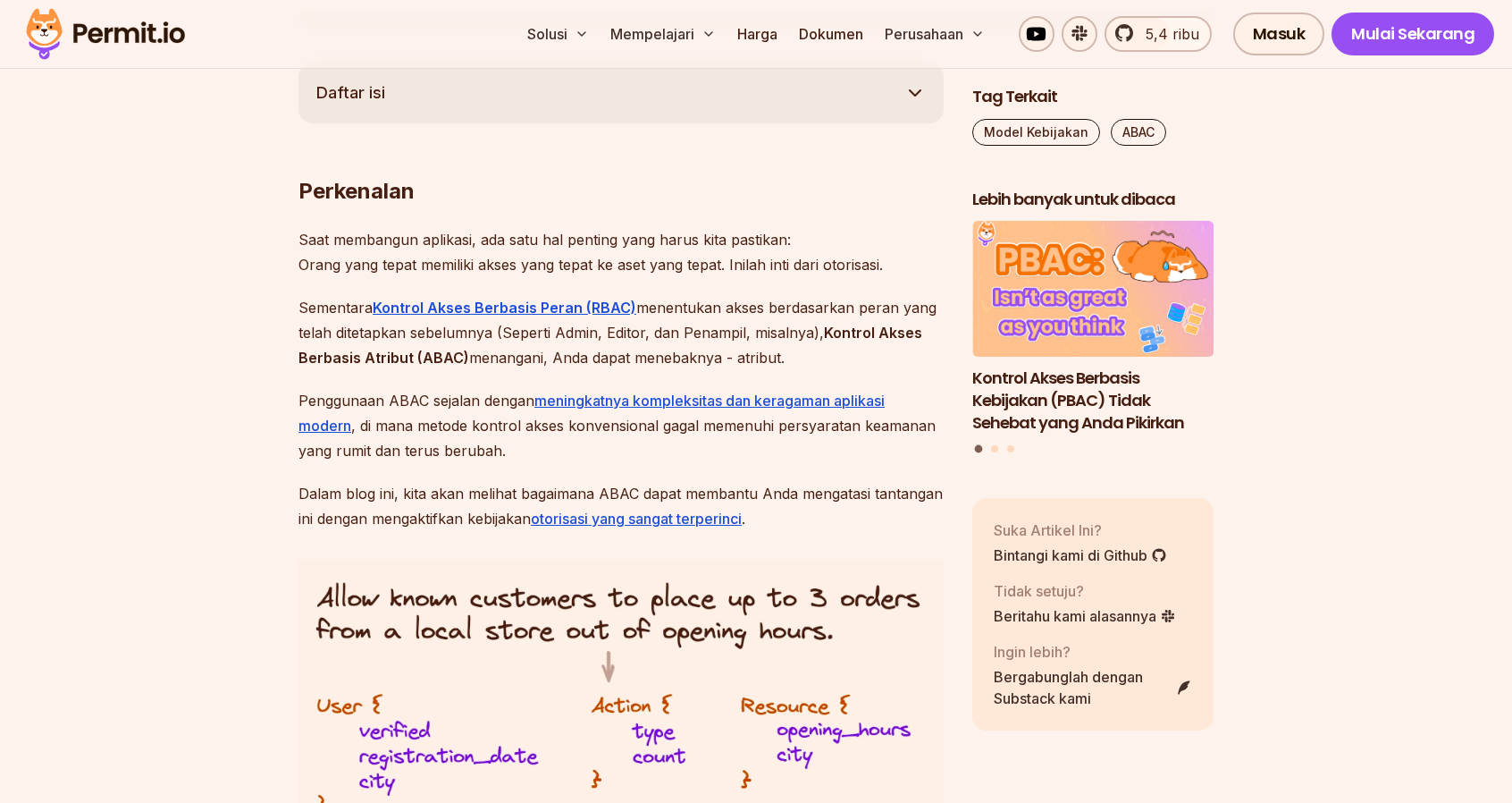
scroll to position [1074, 0]
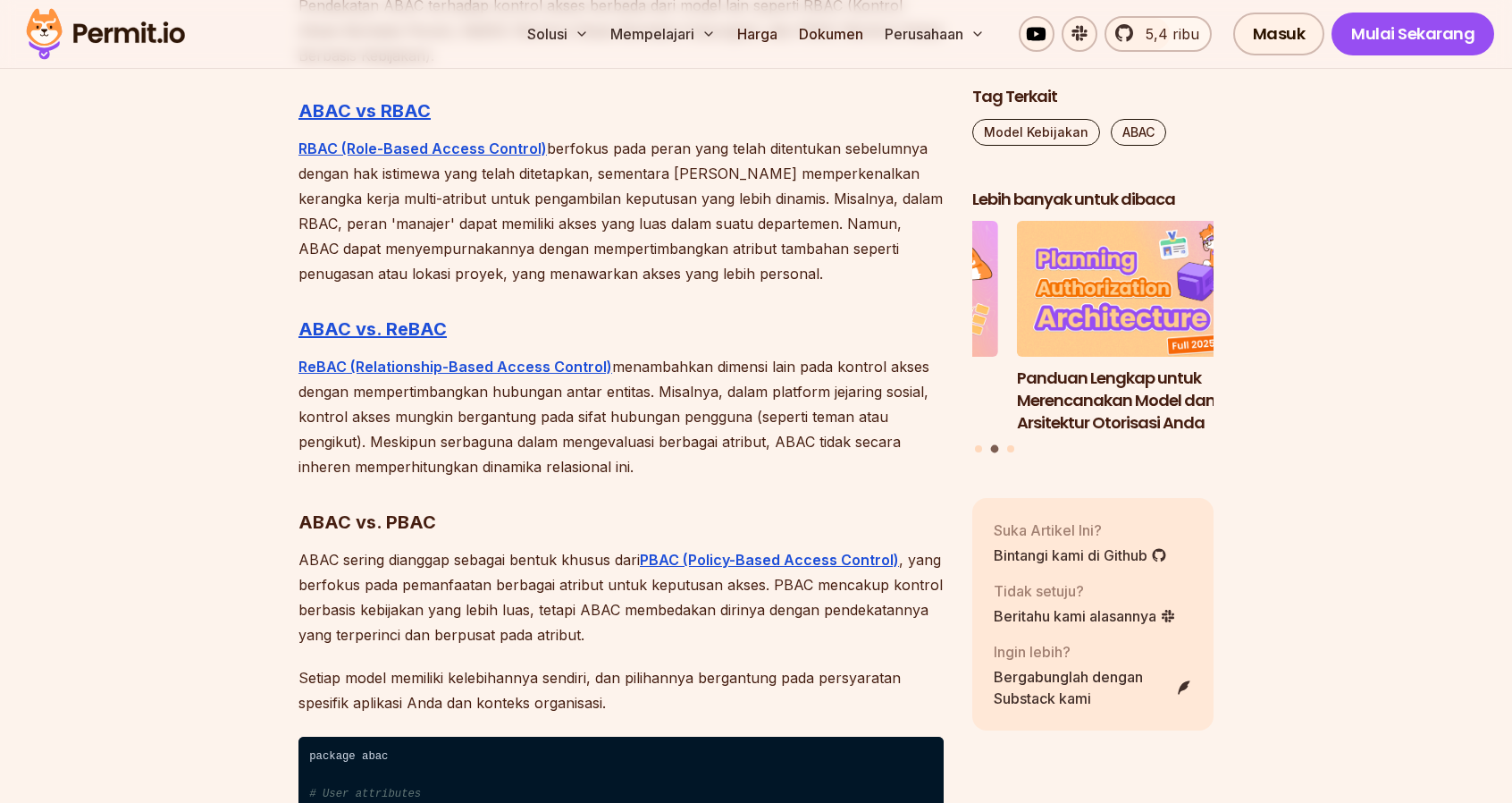
scroll to position [5634, 0]
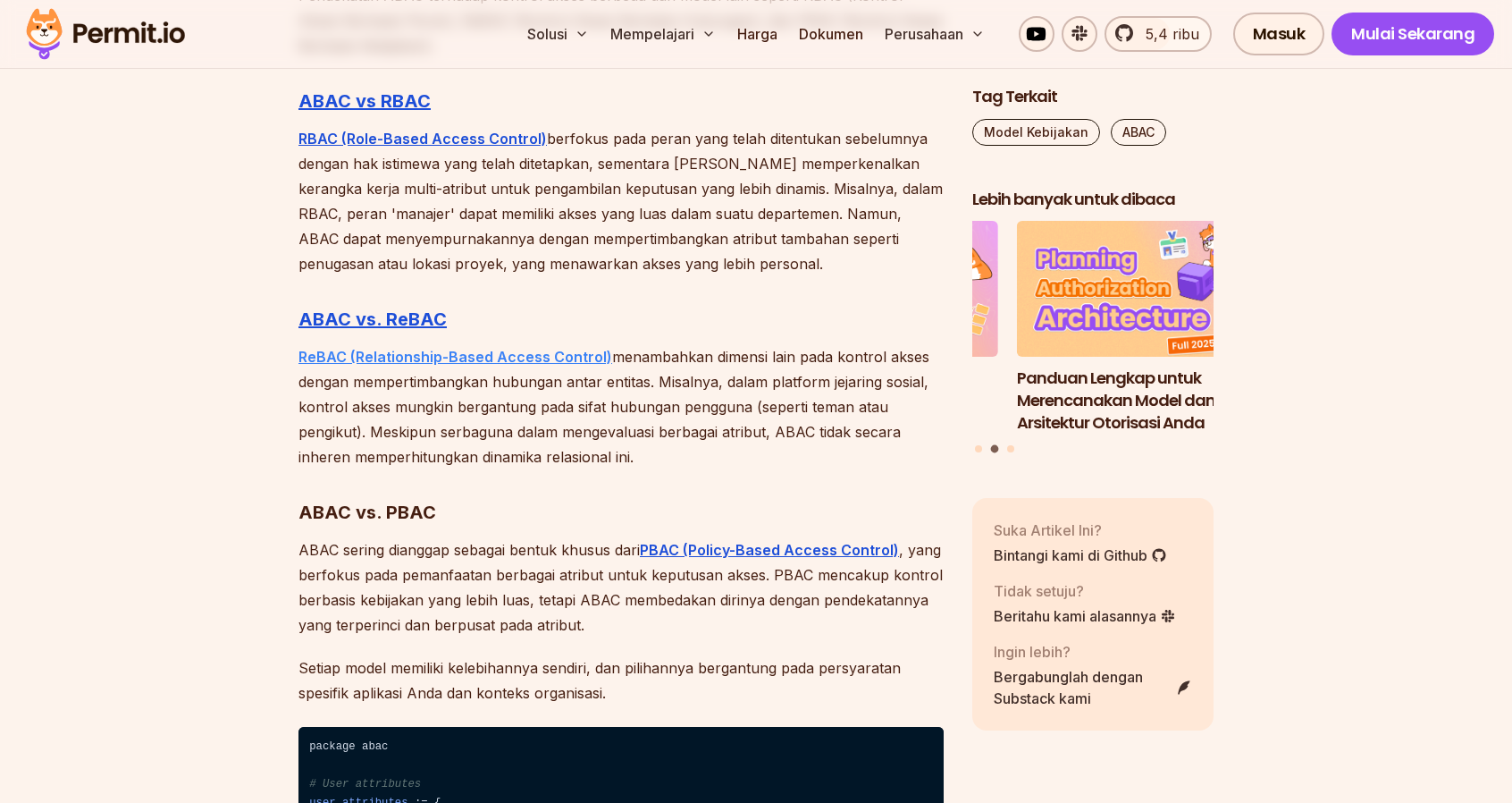
click at [505, 353] on font "ReBAC (Relationship-Based Access Control)" at bounding box center [454, 357] width 314 height 18
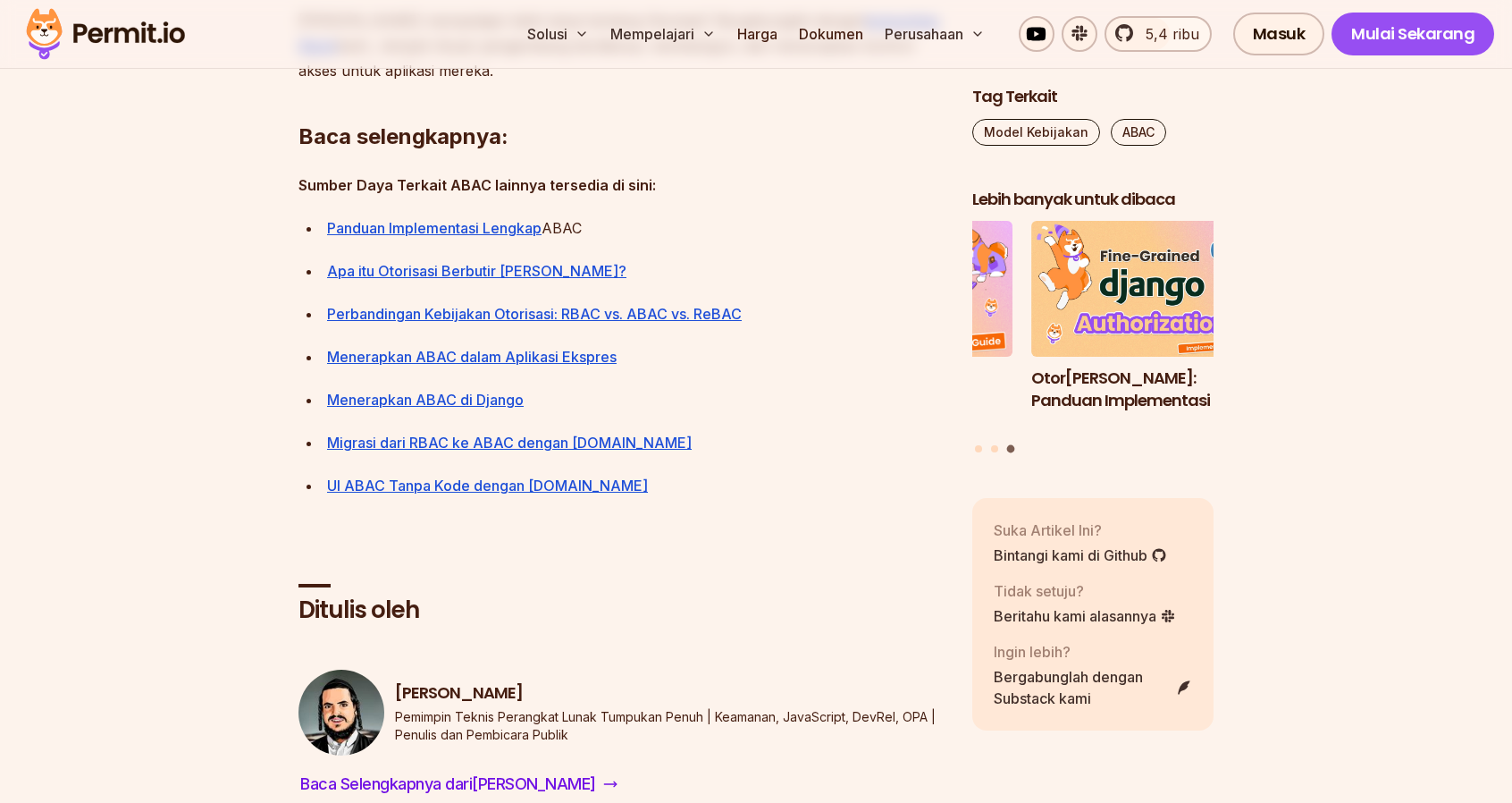
scroll to position [8497, 0]
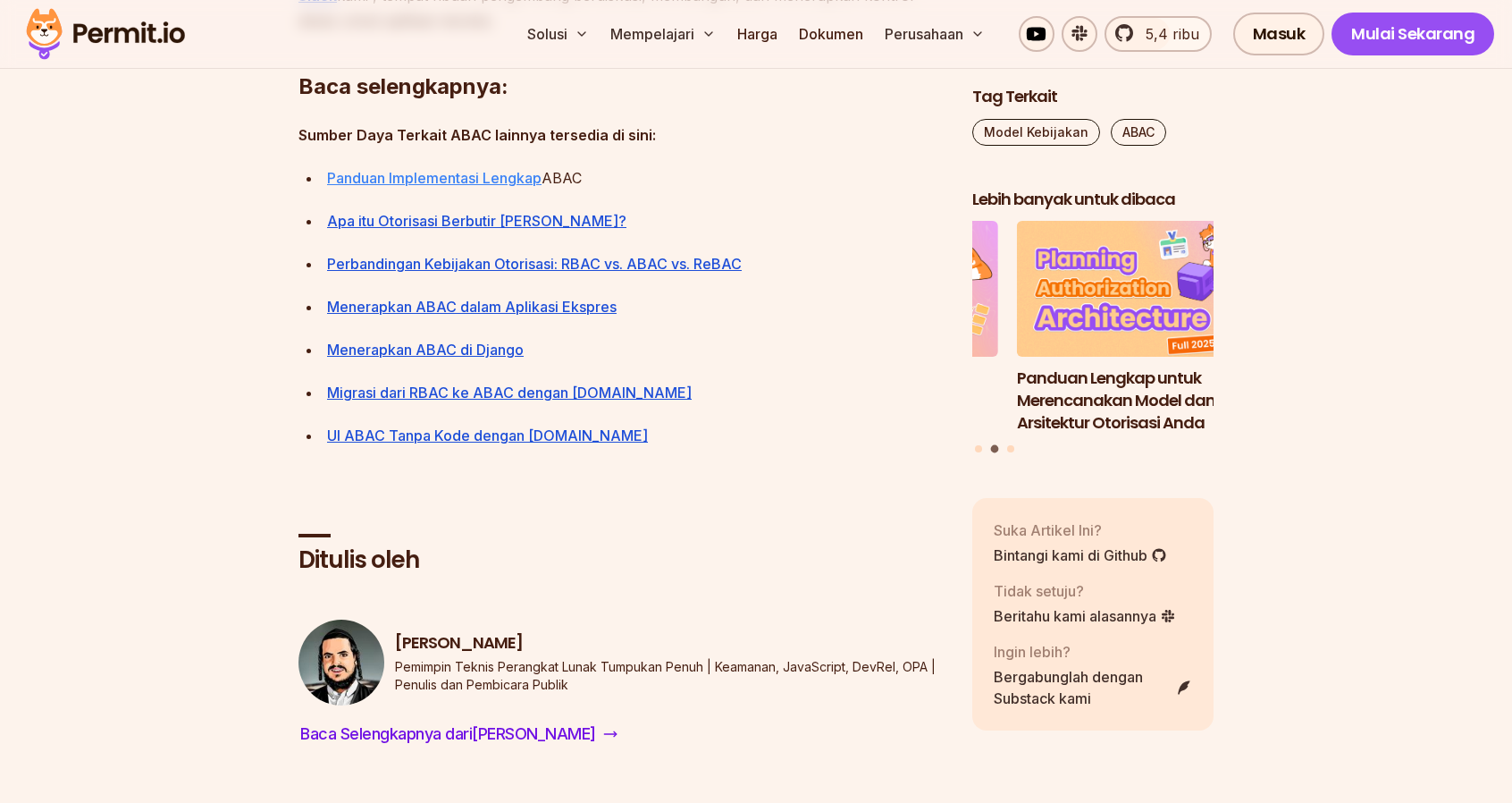
click at [439, 187] on font "Panduan Implementasi Lengkap" at bounding box center [434, 177] width 215 height 18
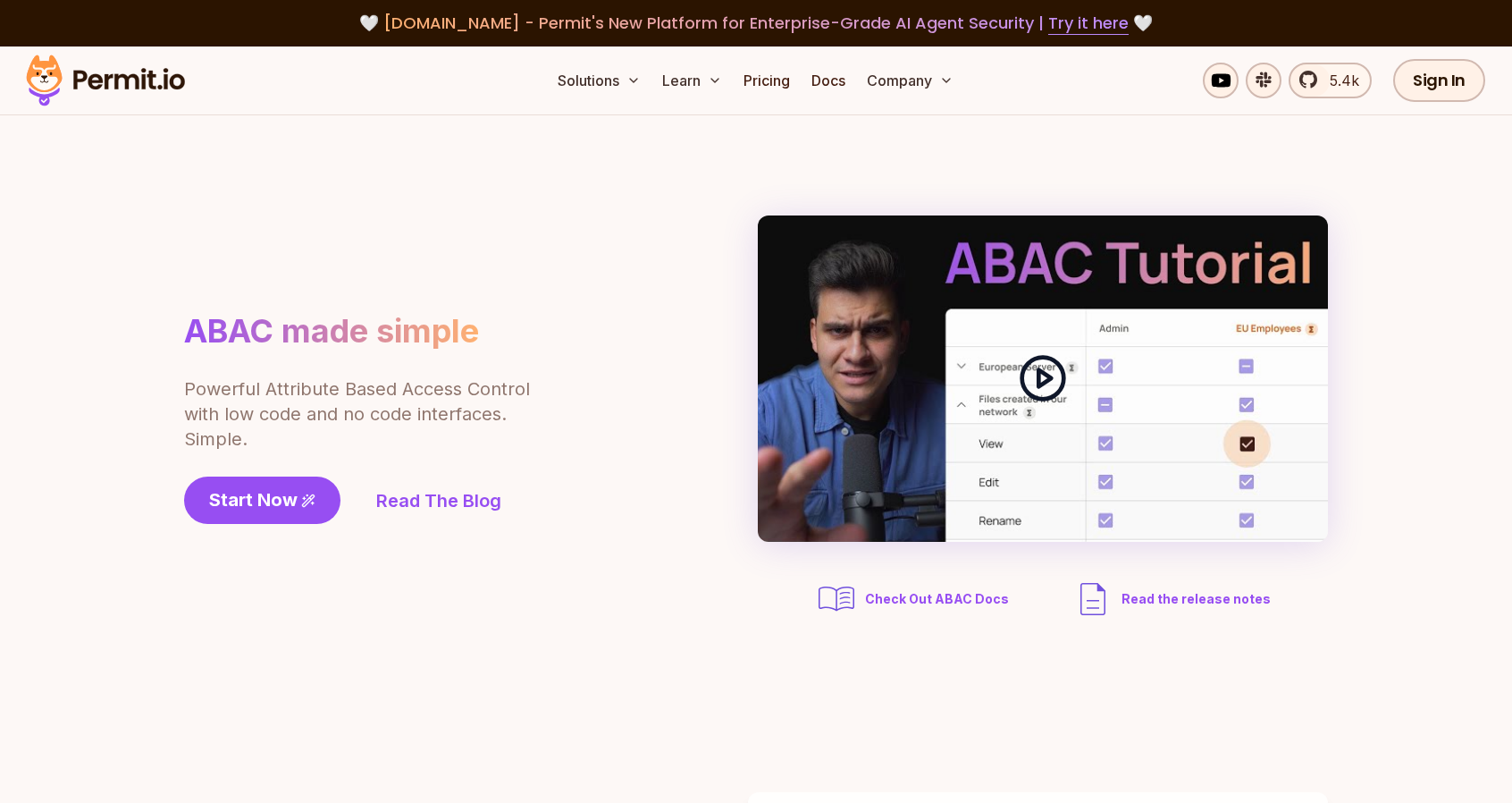
click at [970, 405] on div at bounding box center [1043, 379] width 570 height 326
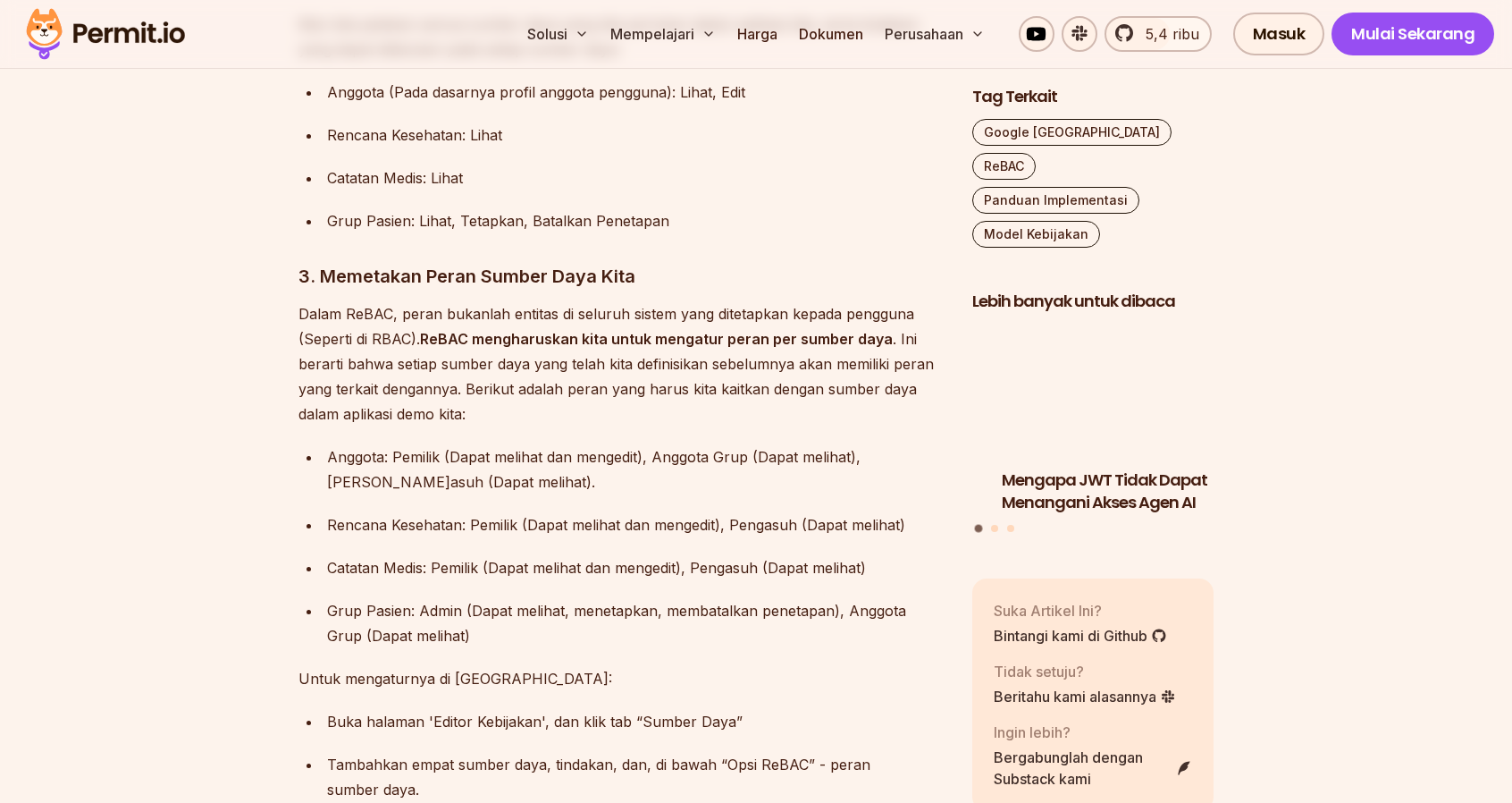
scroll to position [6977, 0]
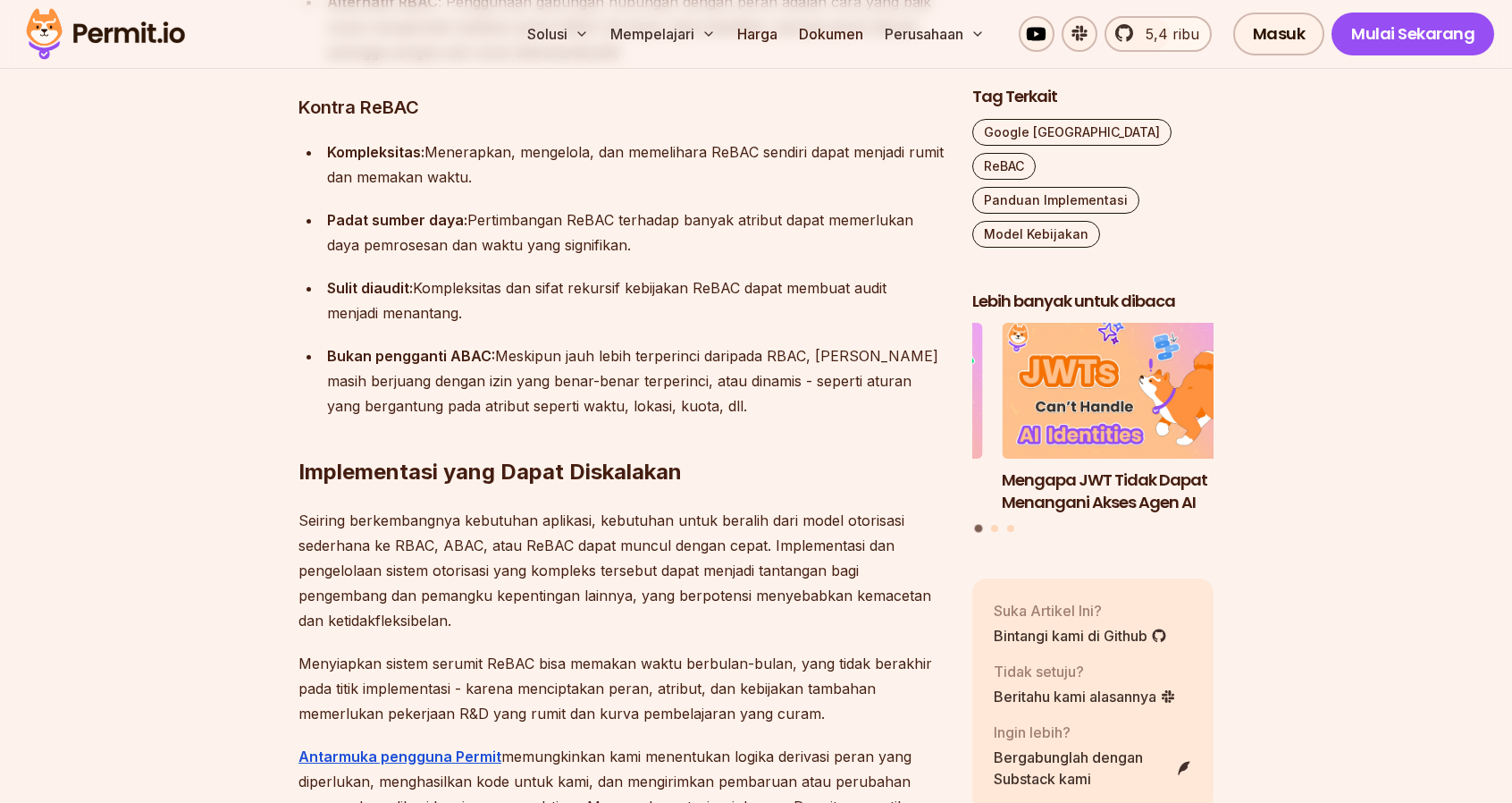
scroll to position [13715, 0]
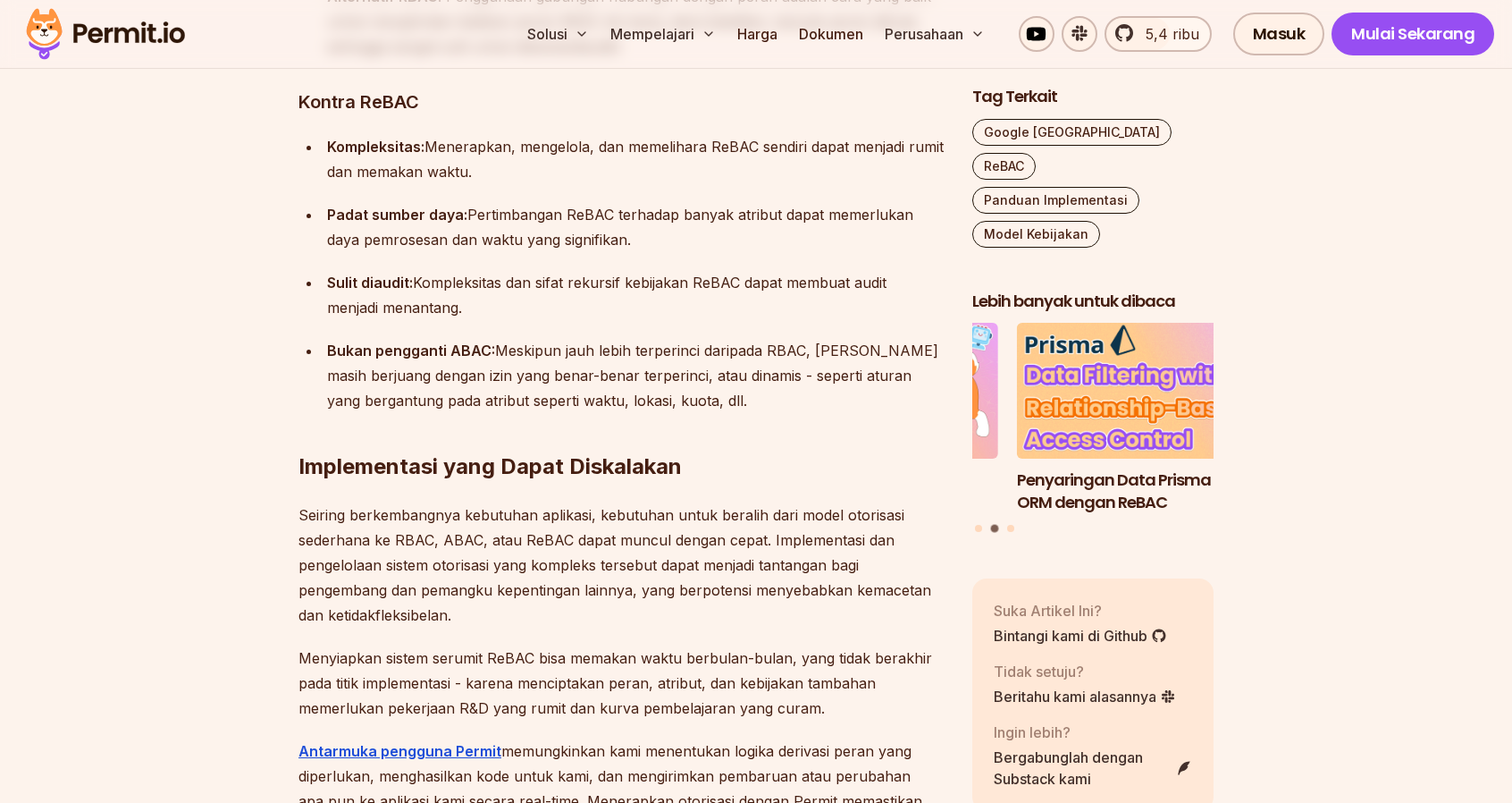
drag, startPoint x: 508, startPoint y: 373, endPoint x: 325, endPoint y: 346, distance: 185.0
click at [325, 320] on li "Sulit diaudit: Kompleksitas dan sifat rekursif kebijakan ReBAC dapat membuat au…" at bounding box center [633, 295] width 622 height 50
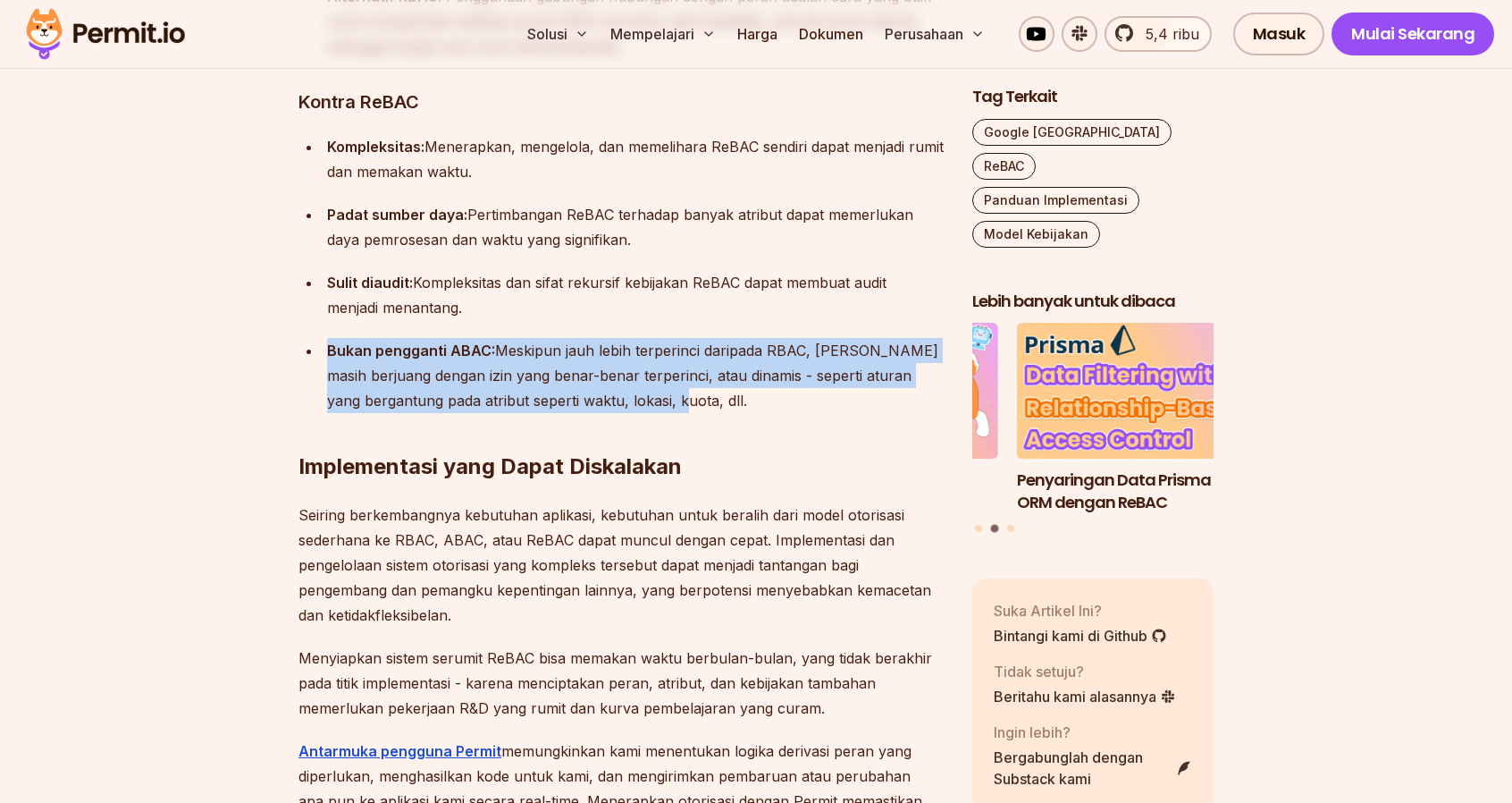
drag, startPoint x: 328, startPoint y: 413, endPoint x: 693, endPoint y: 453, distance: 367.2
click at [693, 413] on p "Bukan pengganti ABAC: Meskipun jauh lebih terperinci daripada RBAC, ReBAC masih…" at bounding box center [635, 375] width 616 height 75
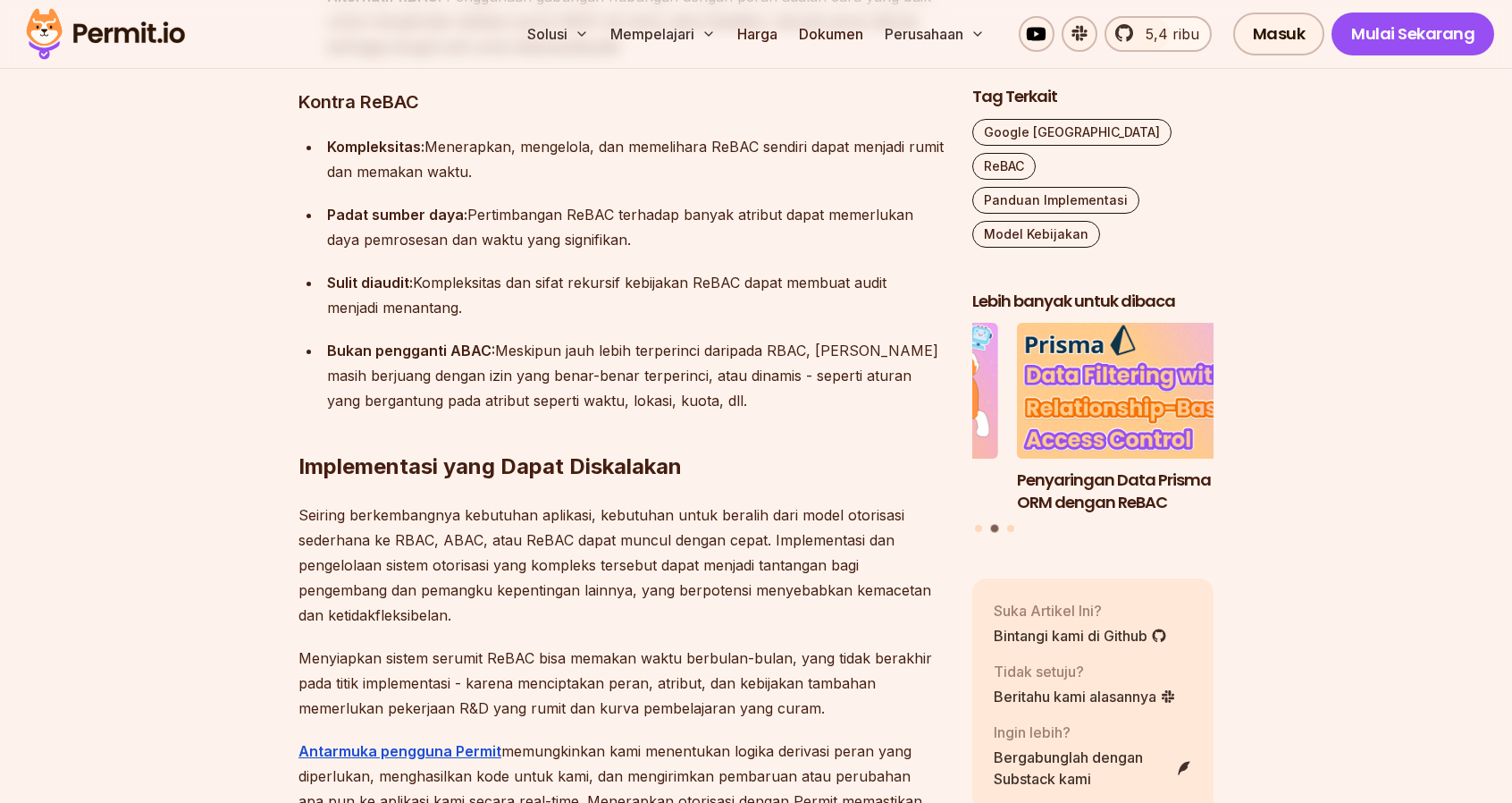
click at [731, 473] on h2 "Implementasi yang Dapat Diskalakan" at bounding box center [620, 431] width 645 height 100
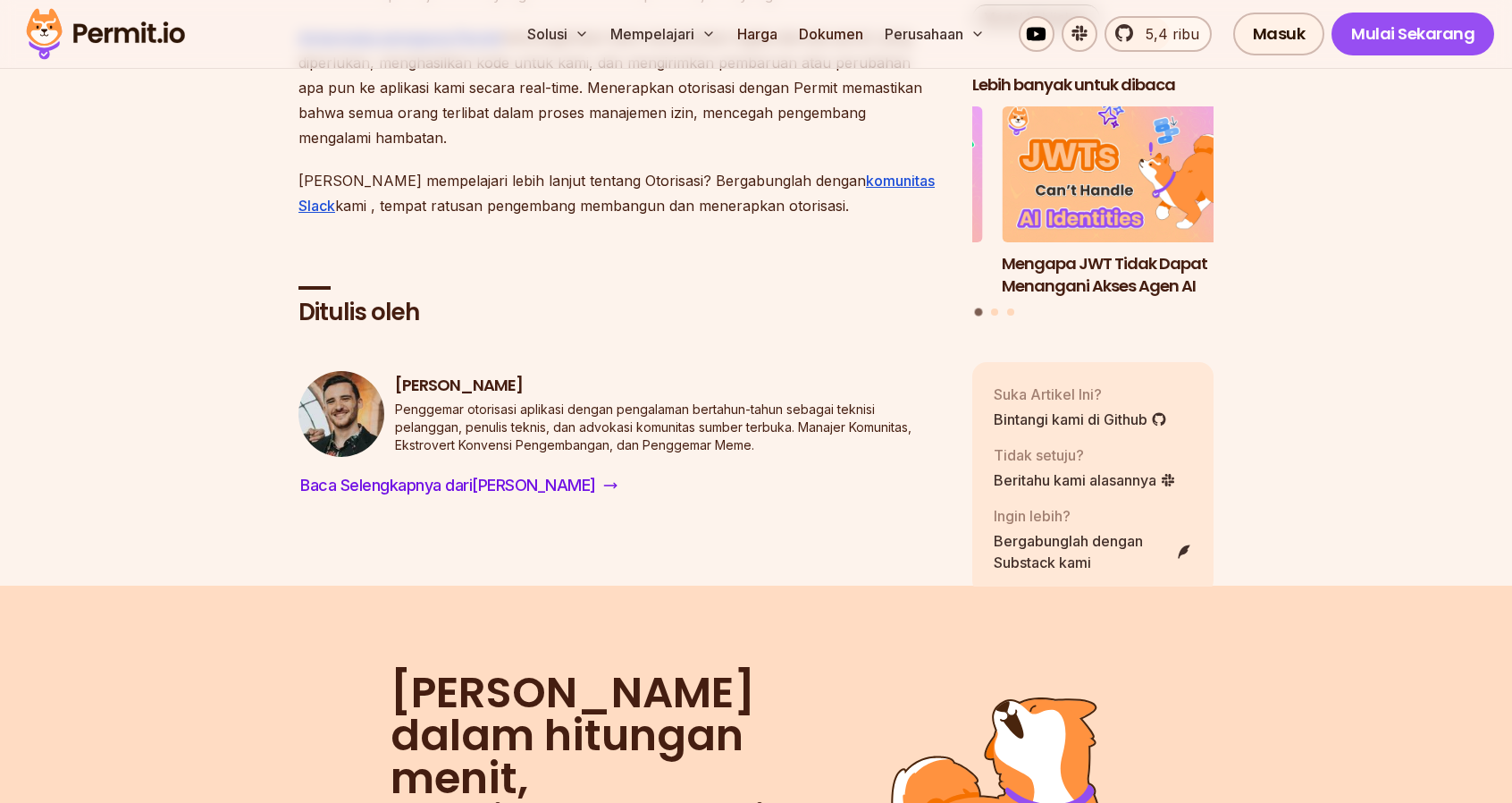
scroll to position [14430, 0]
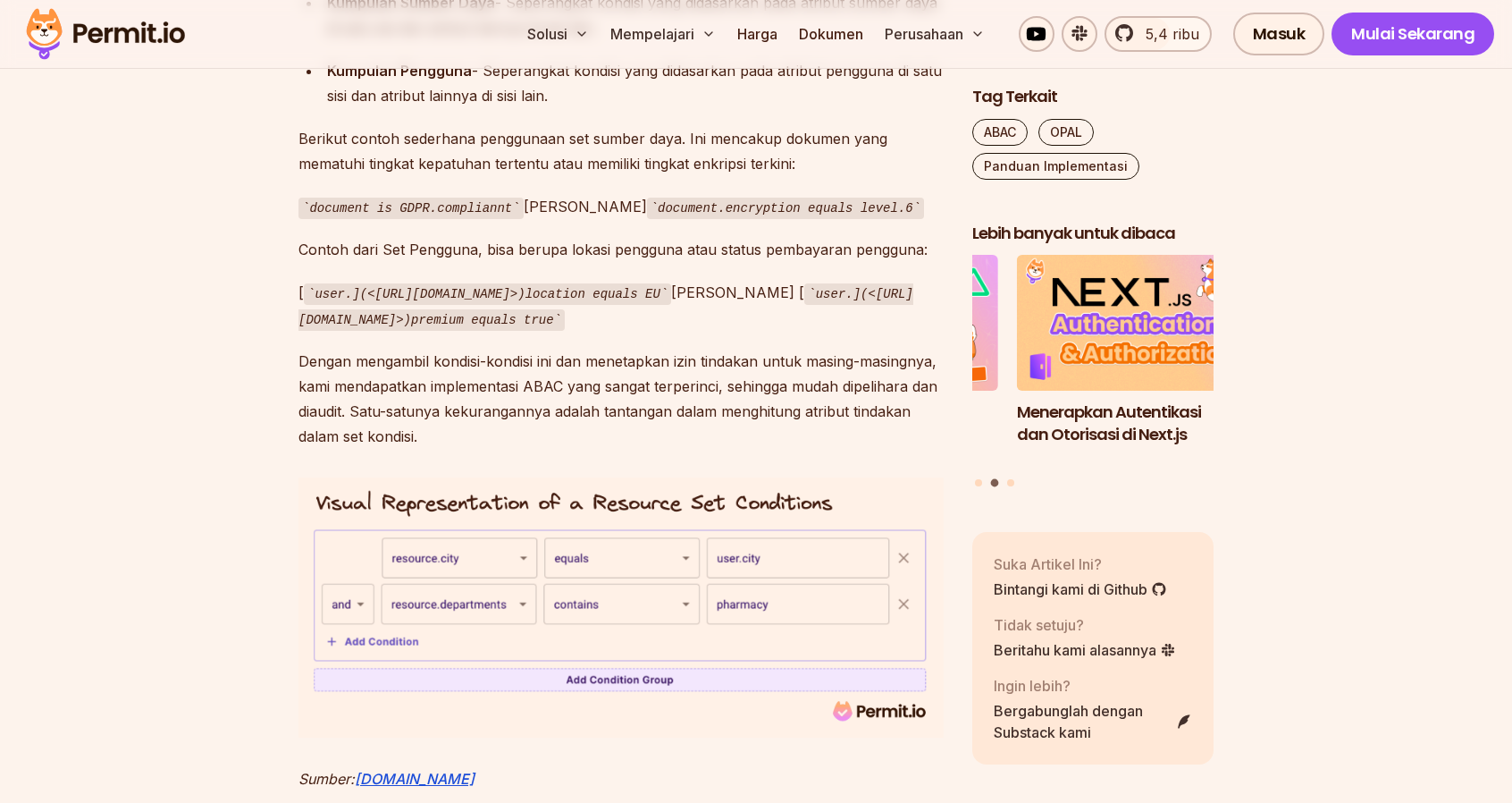
scroll to position [5903, 0]
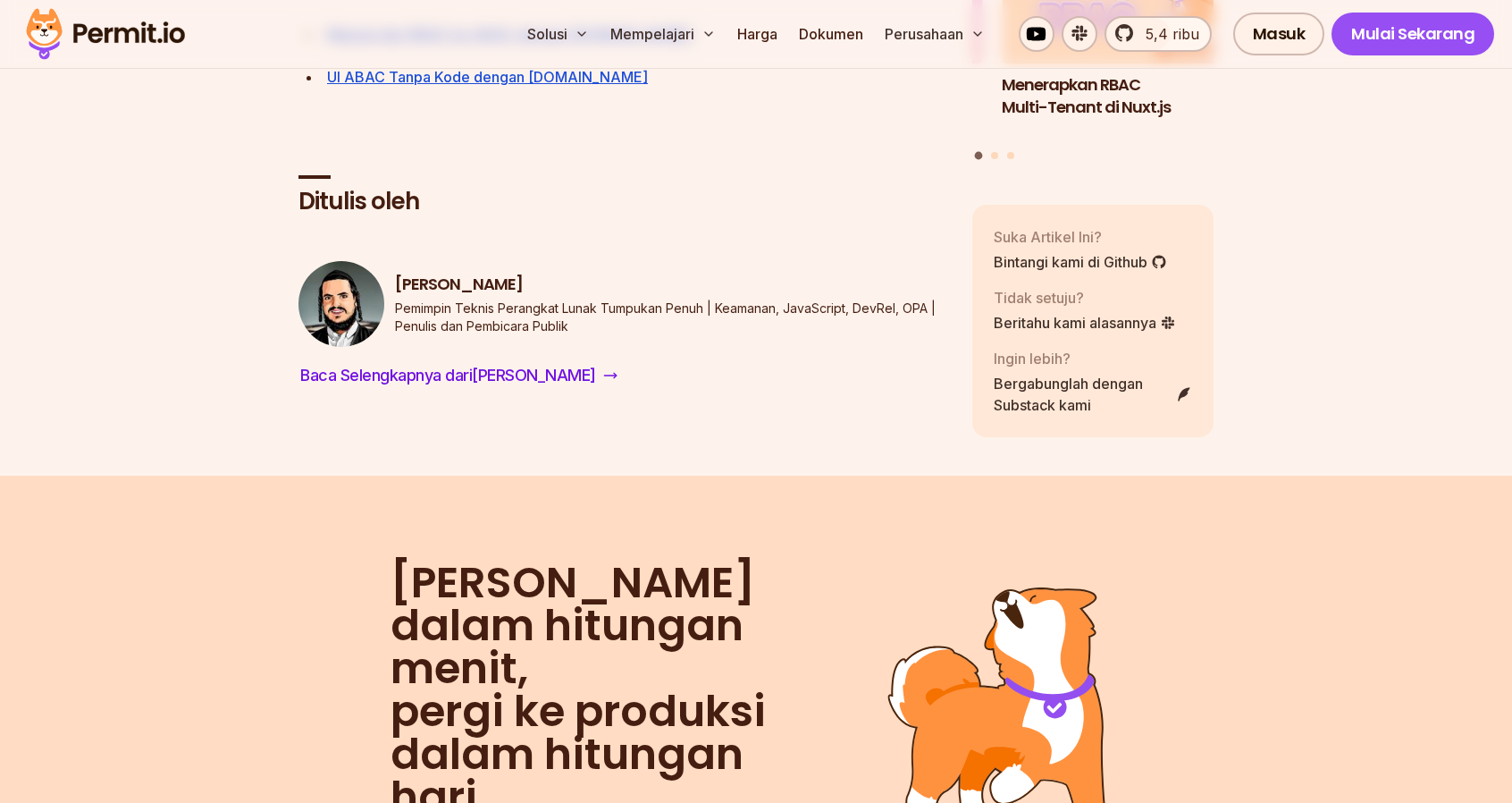
scroll to position [9212, 0]
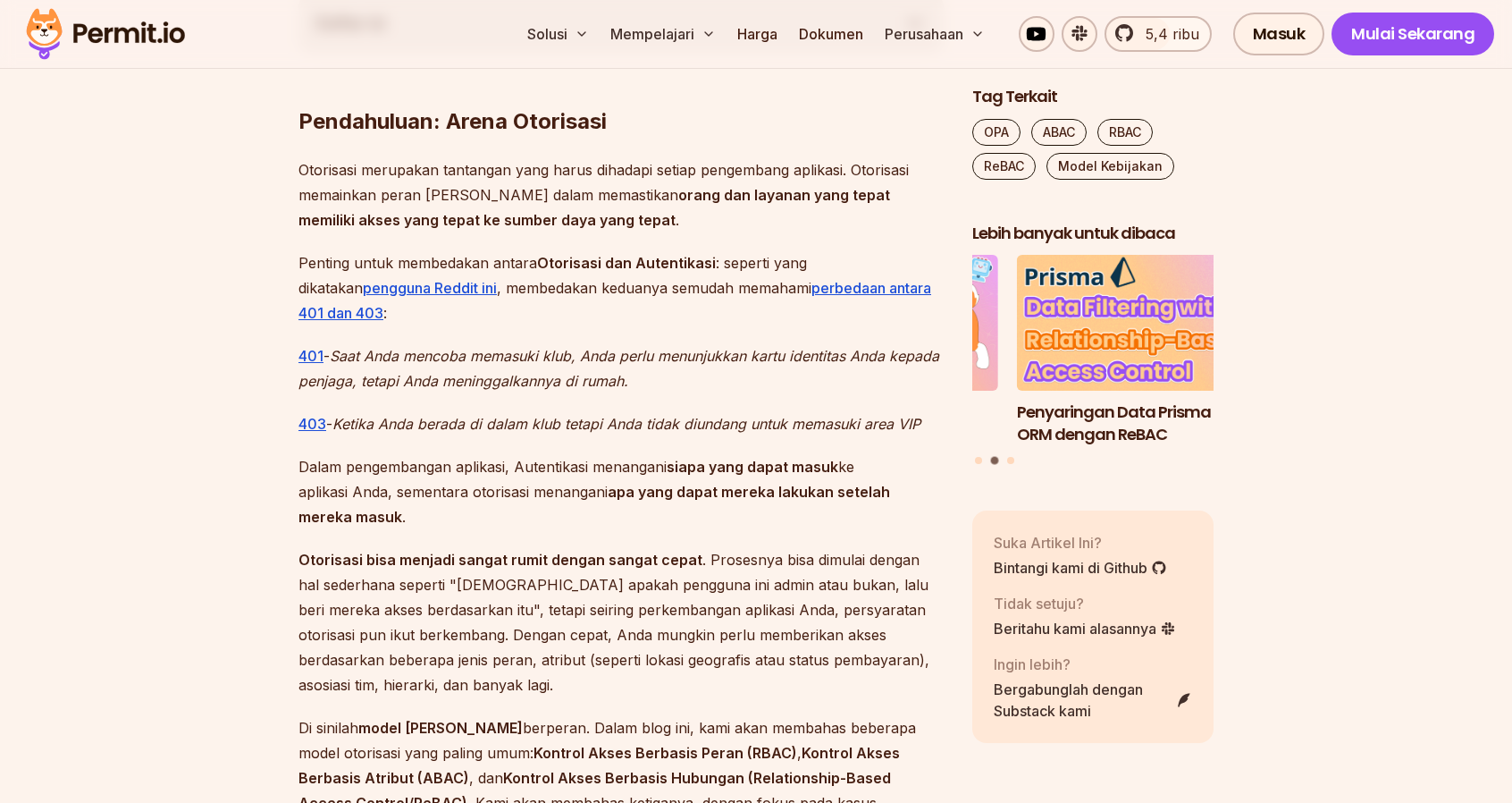
scroll to position [1074, 0]
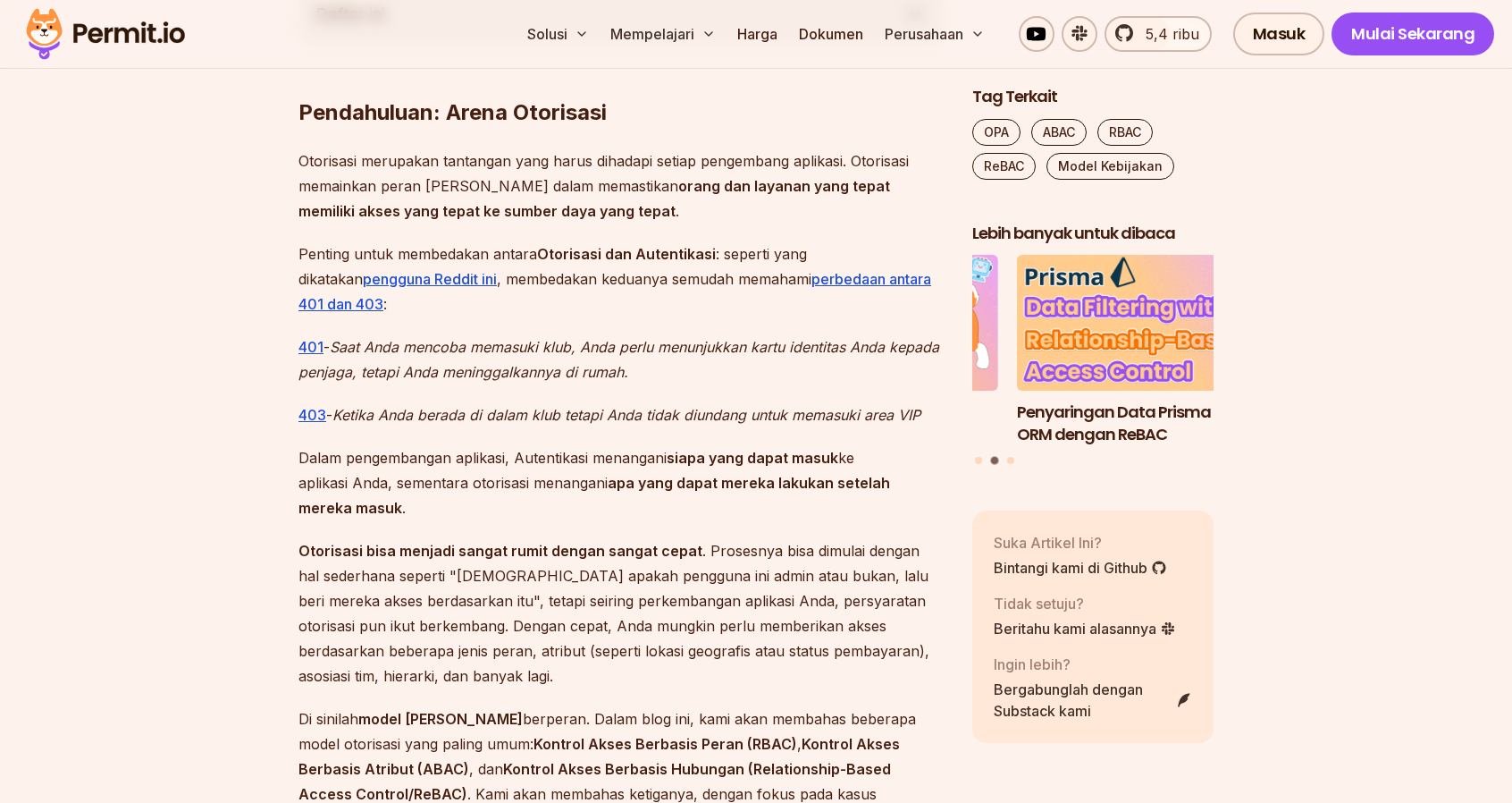
click at [575, 280] on font ", membedakan keduanya semudah memahami" at bounding box center [654, 279] width 314 height 18
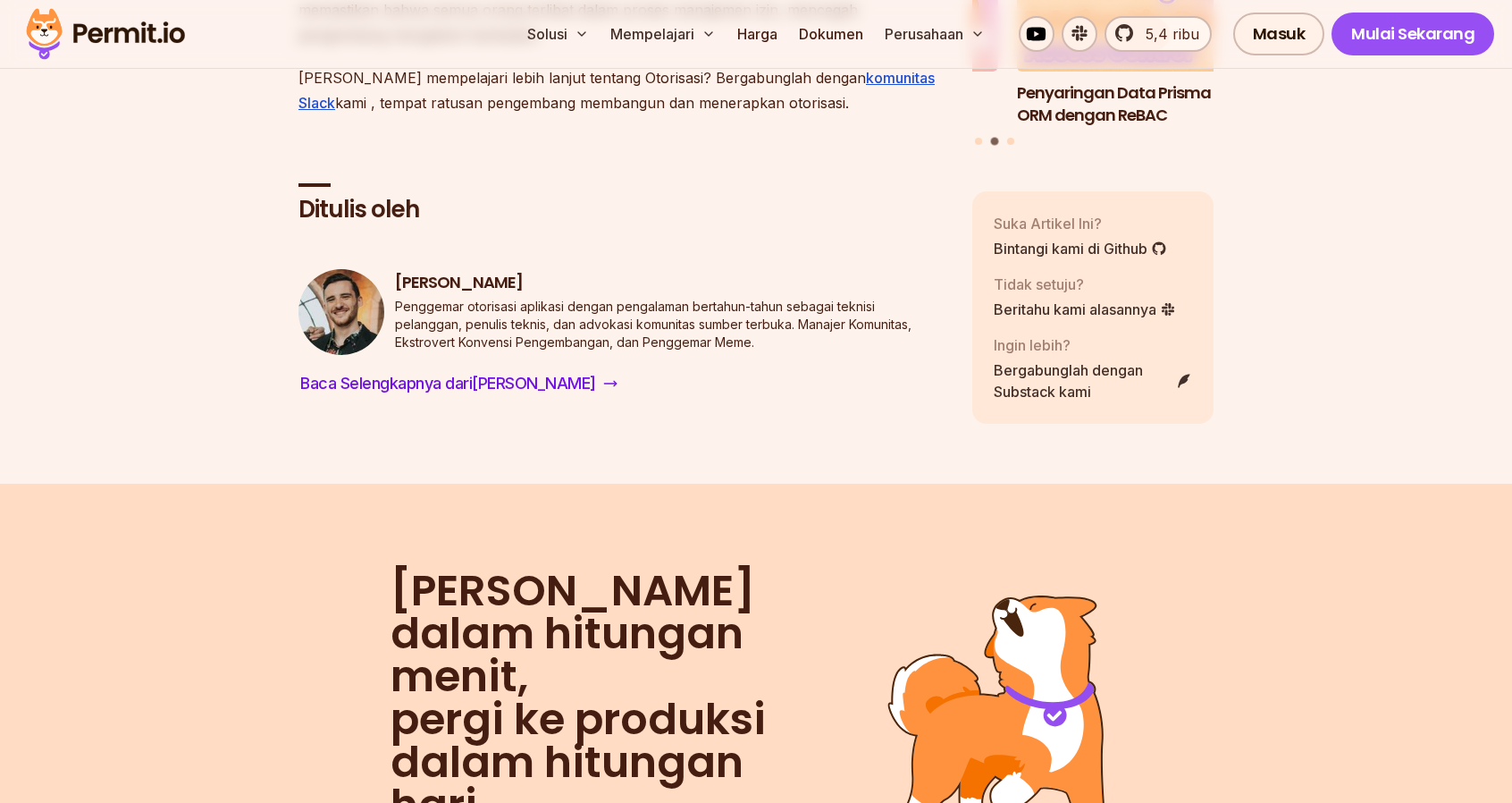
scroll to position [14668, 0]
